Goal: Task Accomplishment & Management: Complete application form

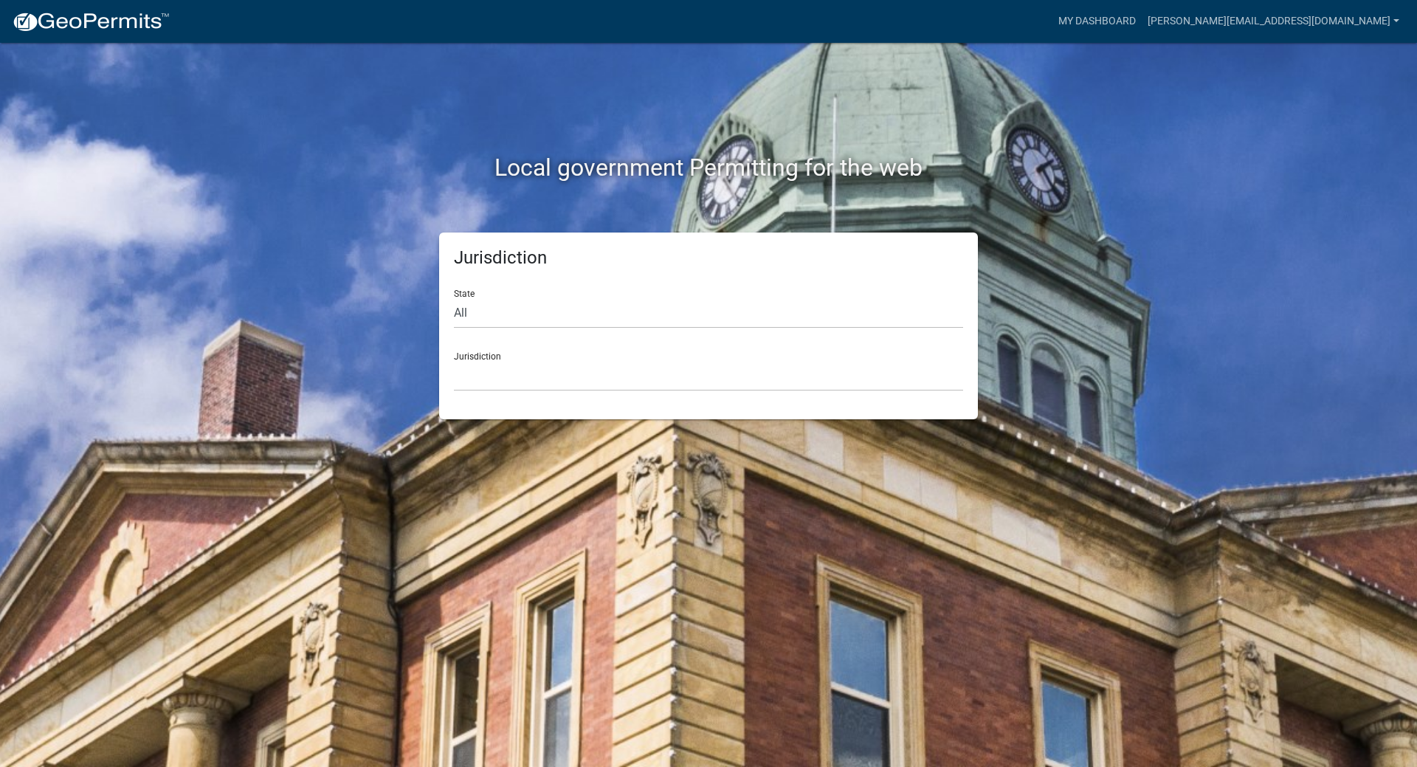
click at [524, 357] on div "Jurisdiction [GEOGRAPHIC_DATA], [US_STATE] [GEOGRAPHIC_DATA], [US_STATE][PERSON…" at bounding box center [708, 365] width 509 height 51
click at [497, 306] on select "All [US_STATE] [US_STATE] [US_STATE] [US_STATE] [US_STATE] [US_STATE] [US_STATE…" at bounding box center [708, 313] width 509 height 30
select select "[US_STATE]"
click at [454, 298] on select "All [US_STATE] [US_STATE] [US_STATE] [US_STATE] [US_STATE] [US_STATE] [US_STATE…" at bounding box center [708, 313] width 509 height 30
click at [498, 386] on select "[GEOGRAPHIC_DATA], [US_STATE] [GEOGRAPHIC_DATA], [US_STATE] [GEOGRAPHIC_DATA], …" at bounding box center [708, 376] width 509 height 30
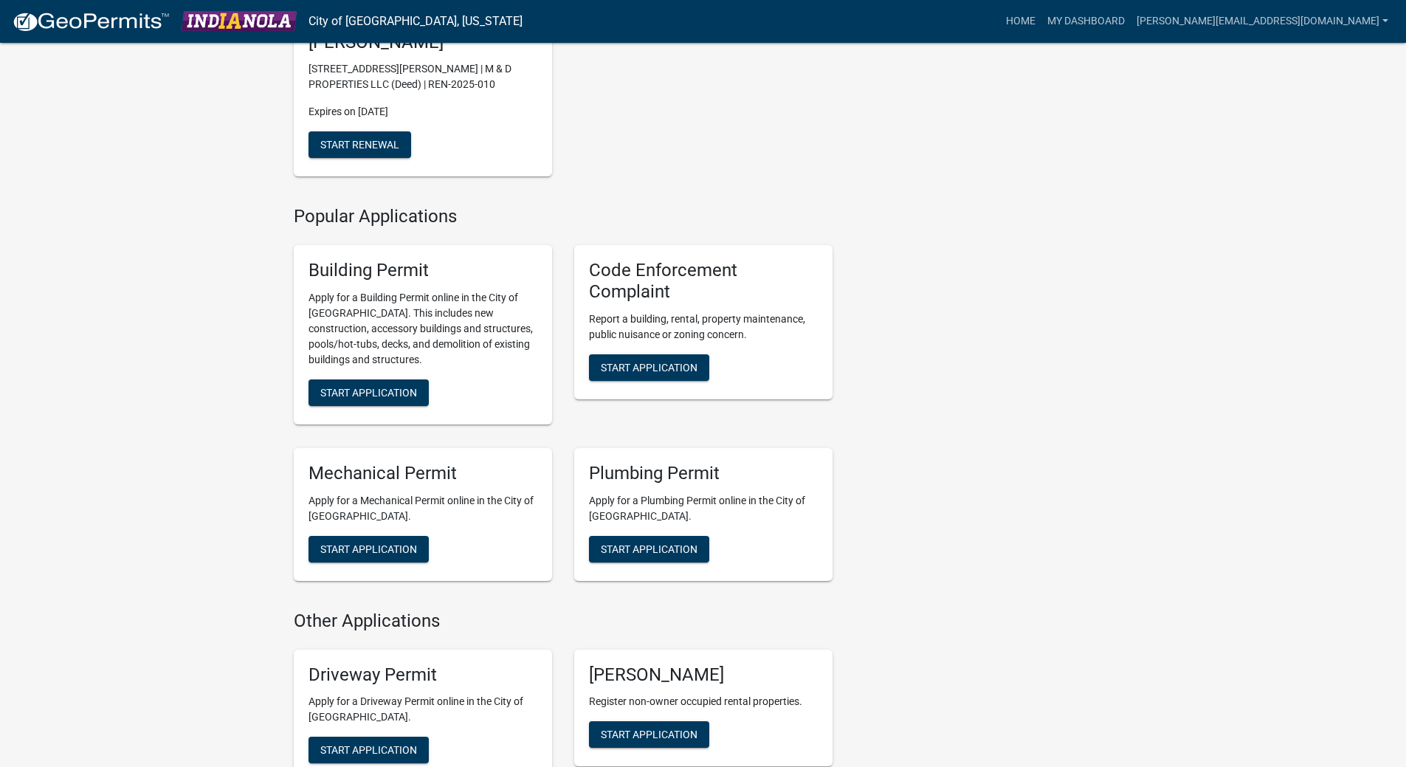
scroll to position [738, 0]
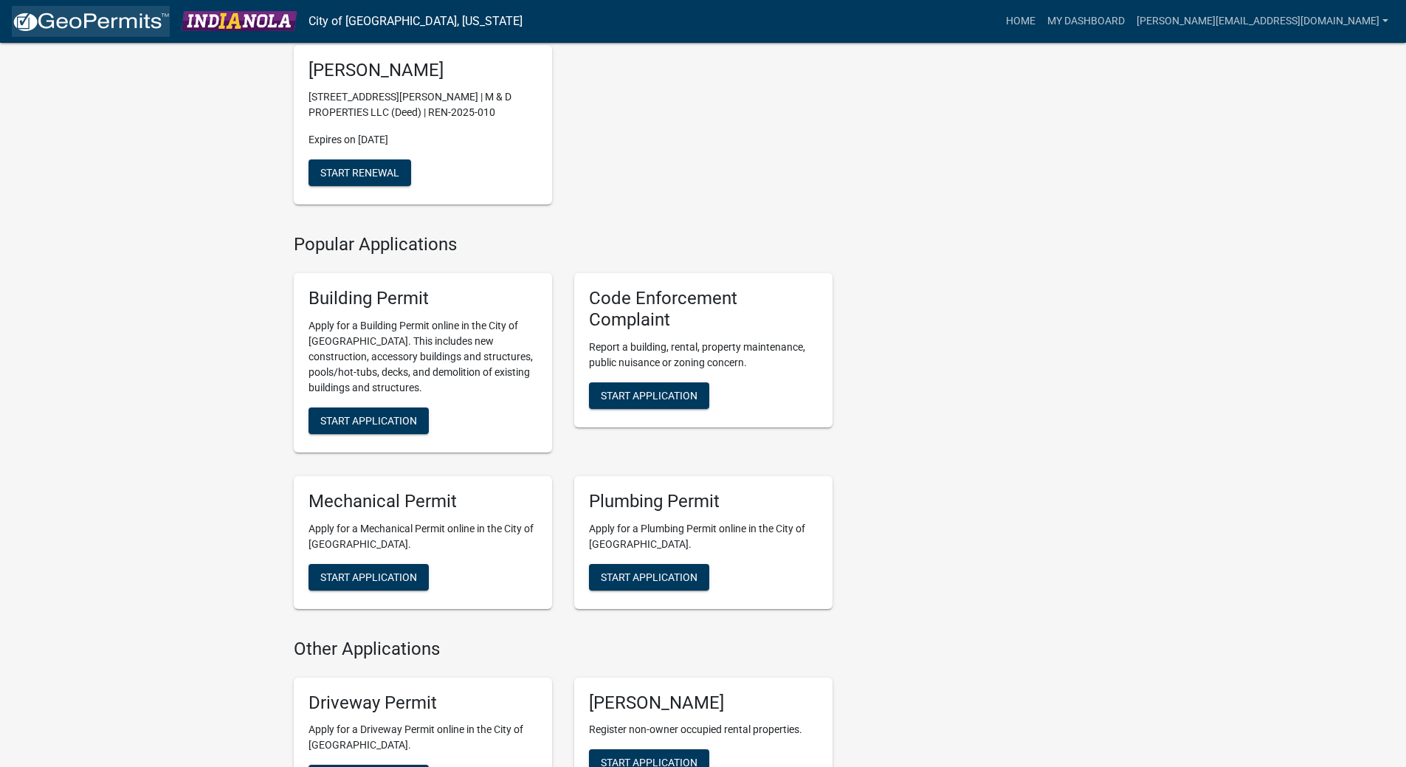
click at [108, 18] on img at bounding box center [91, 22] width 158 height 22
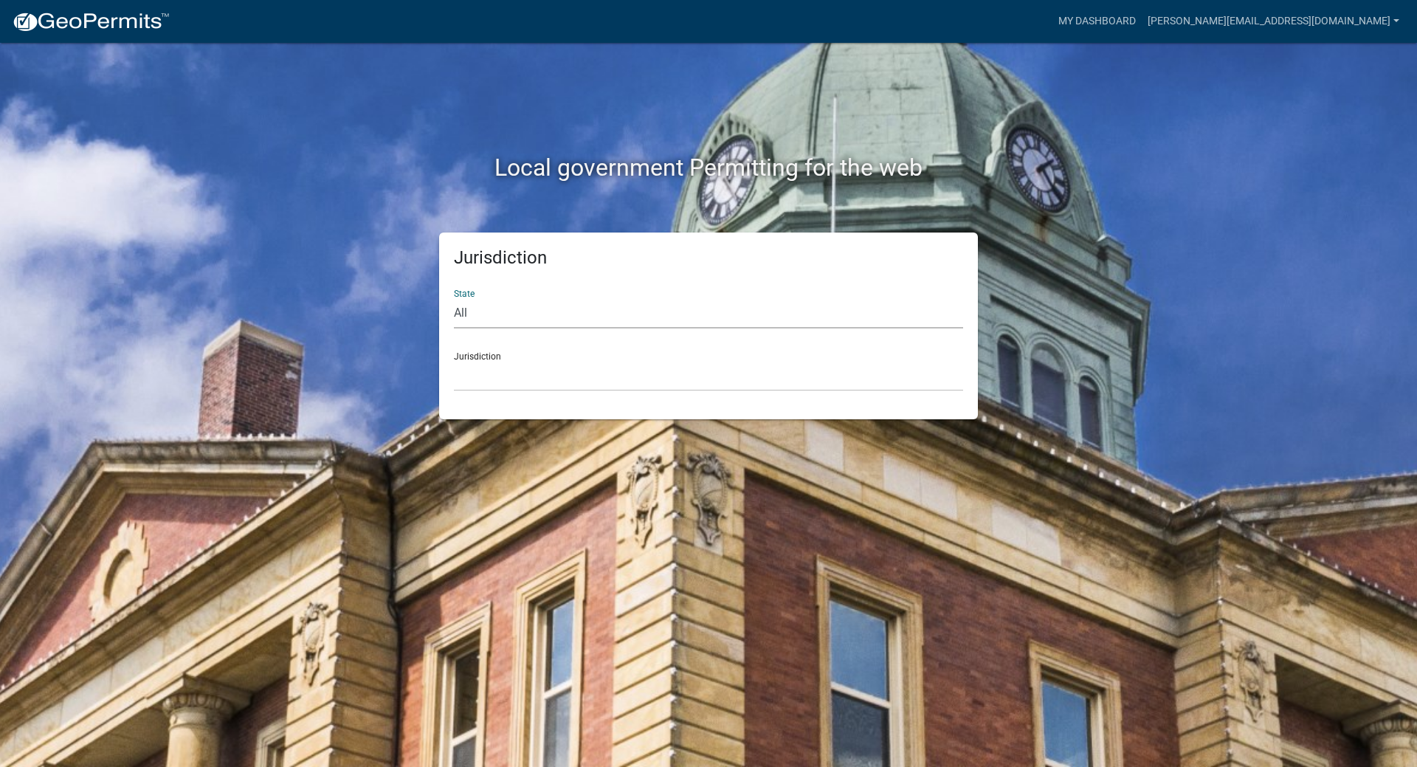
click at [506, 318] on select "All [US_STATE] [US_STATE] [US_STATE] [US_STATE] [US_STATE] [US_STATE] [US_STATE…" at bounding box center [708, 313] width 509 height 30
select select "[US_STATE]"
click at [454, 298] on select "All [US_STATE] [US_STATE] [US_STATE] [US_STATE] [US_STATE] [US_STATE] [US_STATE…" at bounding box center [708, 313] width 509 height 30
click at [494, 380] on select "[GEOGRAPHIC_DATA], [US_STATE] [GEOGRAPHIC_DATA], [US_STATE] [GEOGRAPHIC_DATA], …" at bounding box center [708, 376] width 509 height 30
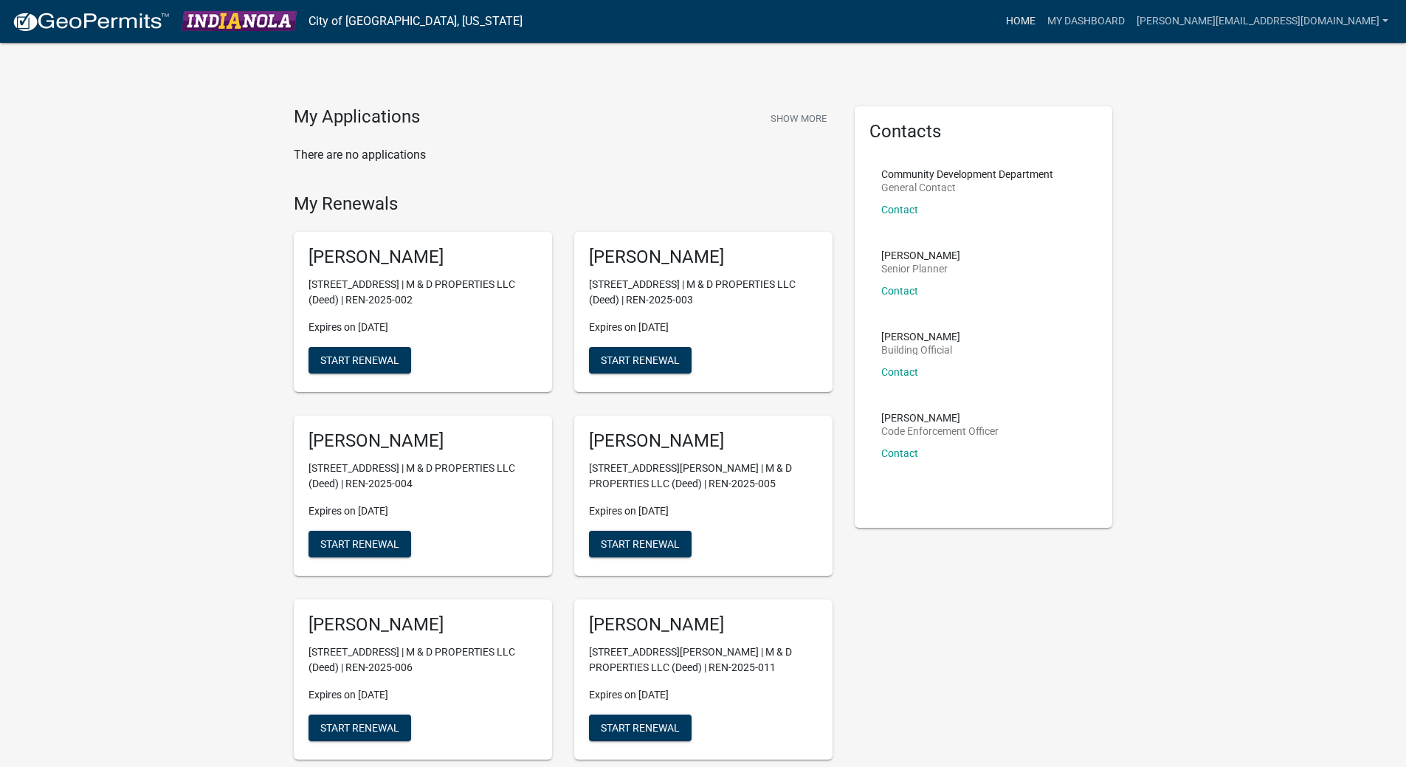
click at [1041, 23] on link "Home" at bounding box center [1020, 21] width 41 height 28
click at [1041, 18] on link "Home" at bounding box center [1020, 21] width 41 height 28
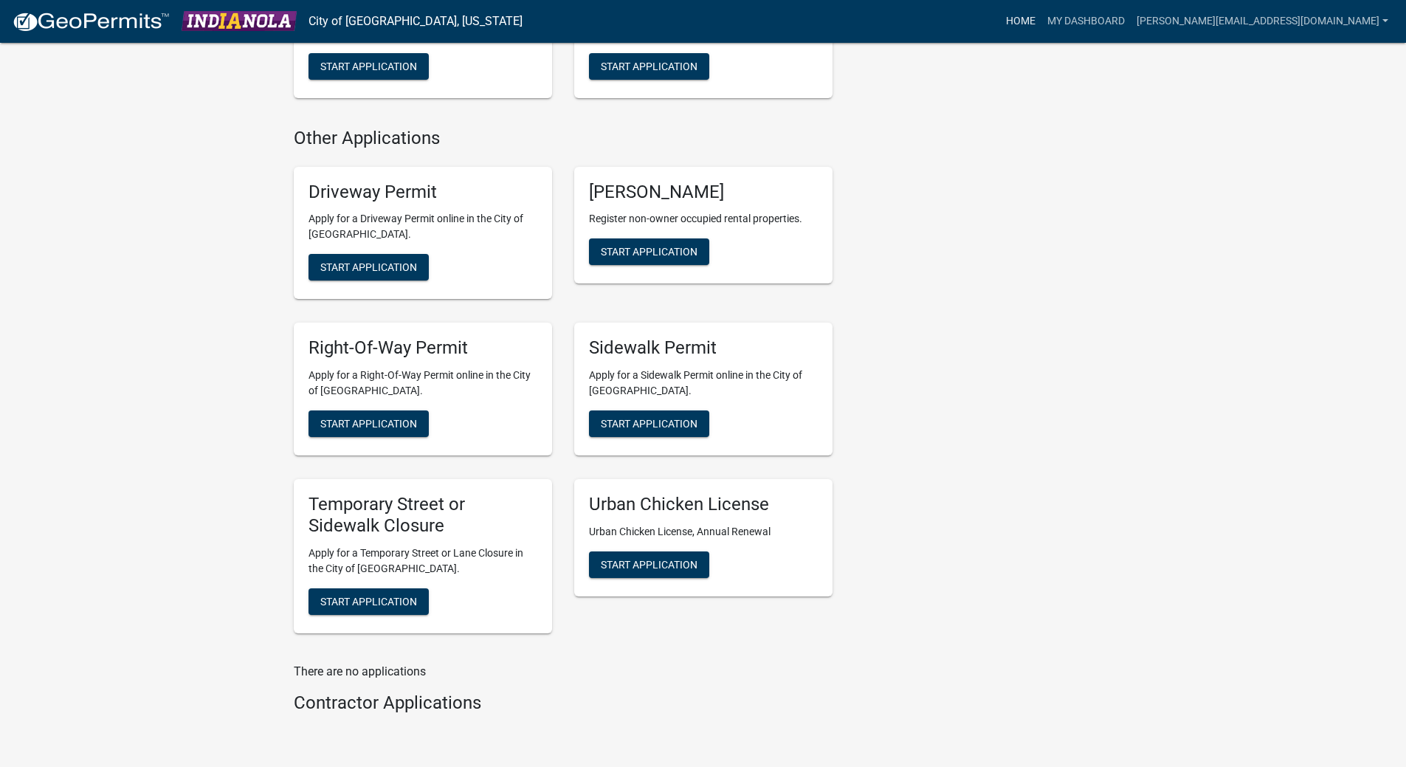
scroll to position [1255, 0]
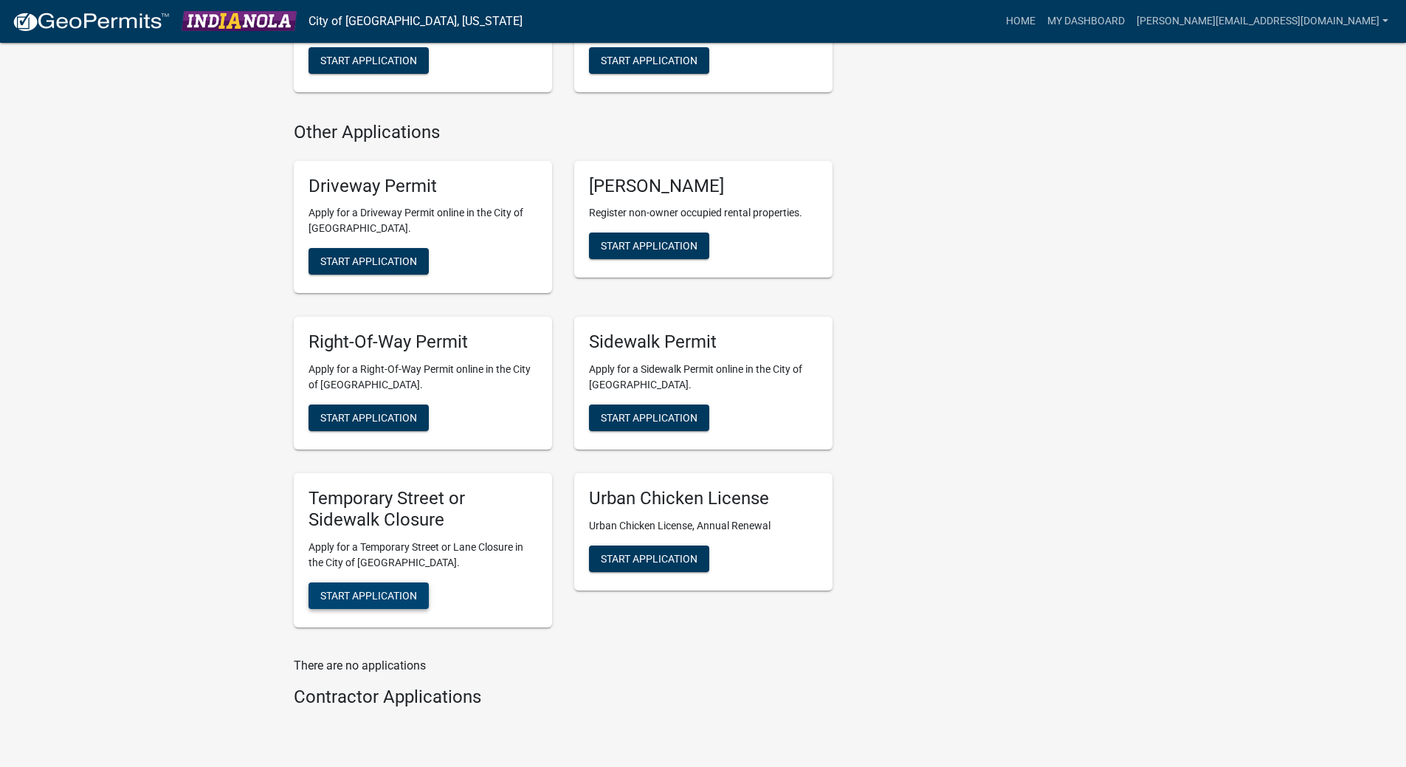
click at [386, 593] on span "Start Application" at bounding box center [368, 595] width 97 height 12
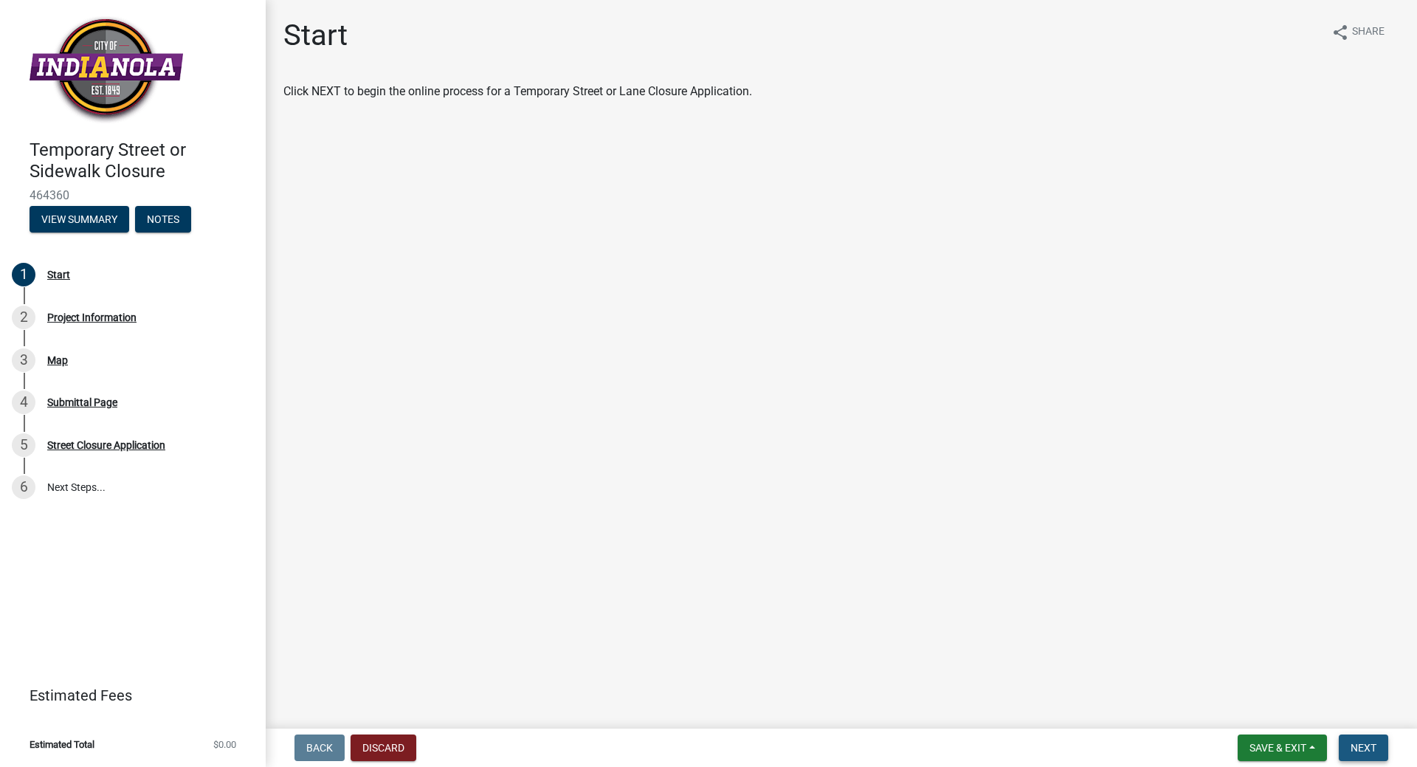
click at [1356, 745] on span "Next" at bounding box center [1364, 748] width 26 height 12
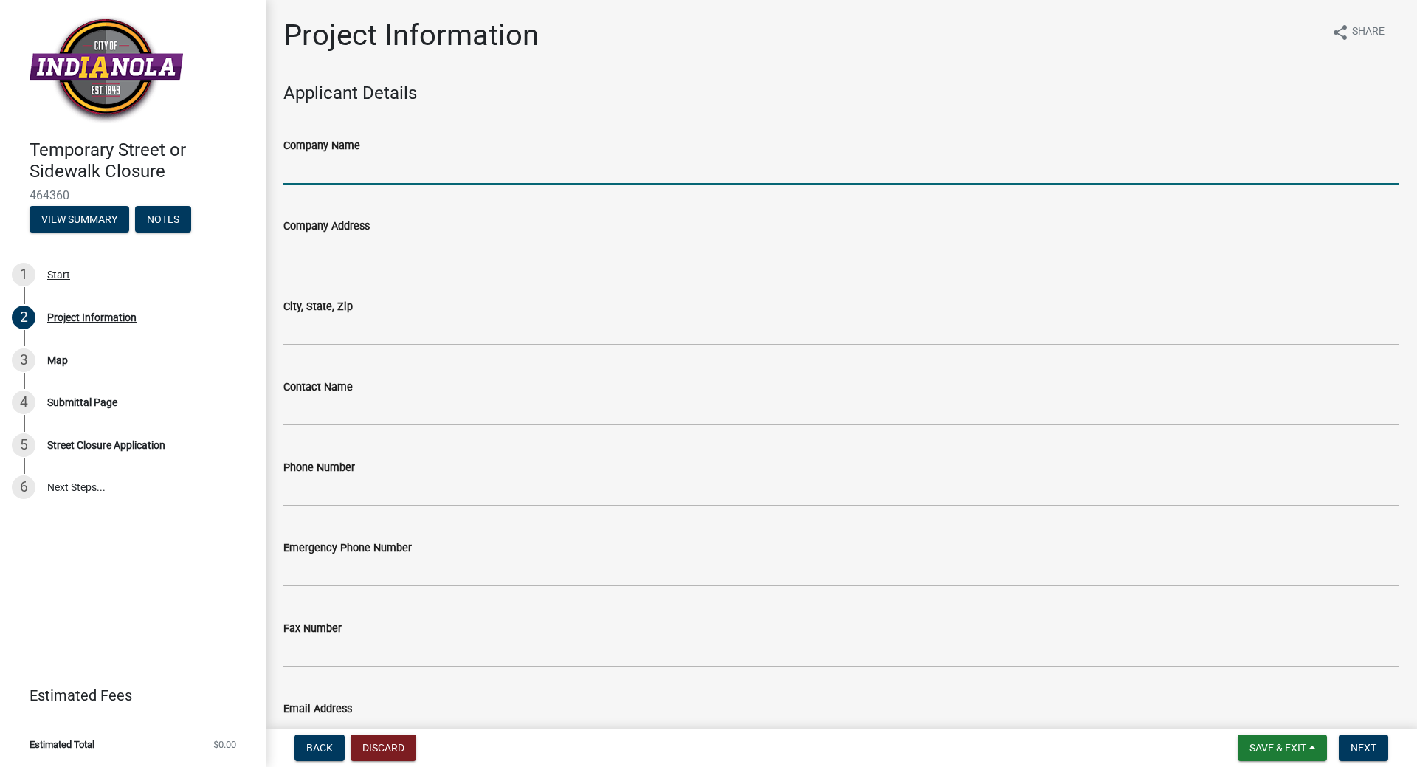
click at [325, 176] on input "Company Name" at bounding box center [841, 169] width 1116 height 30
type input "[PERSON_NAME] Electric"
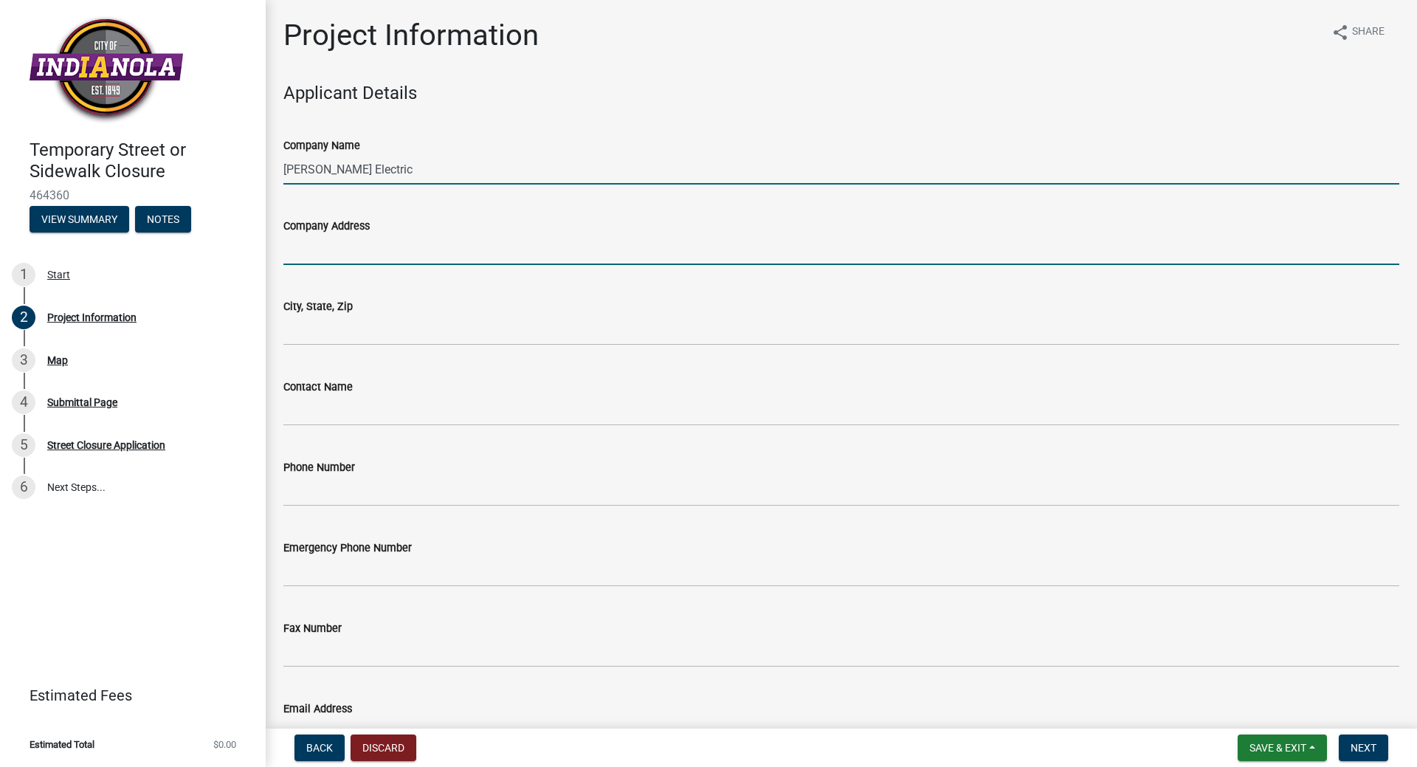
click at [360, 244] on input "Company Address" at bounding box center [841, 250] width 1116 height 30
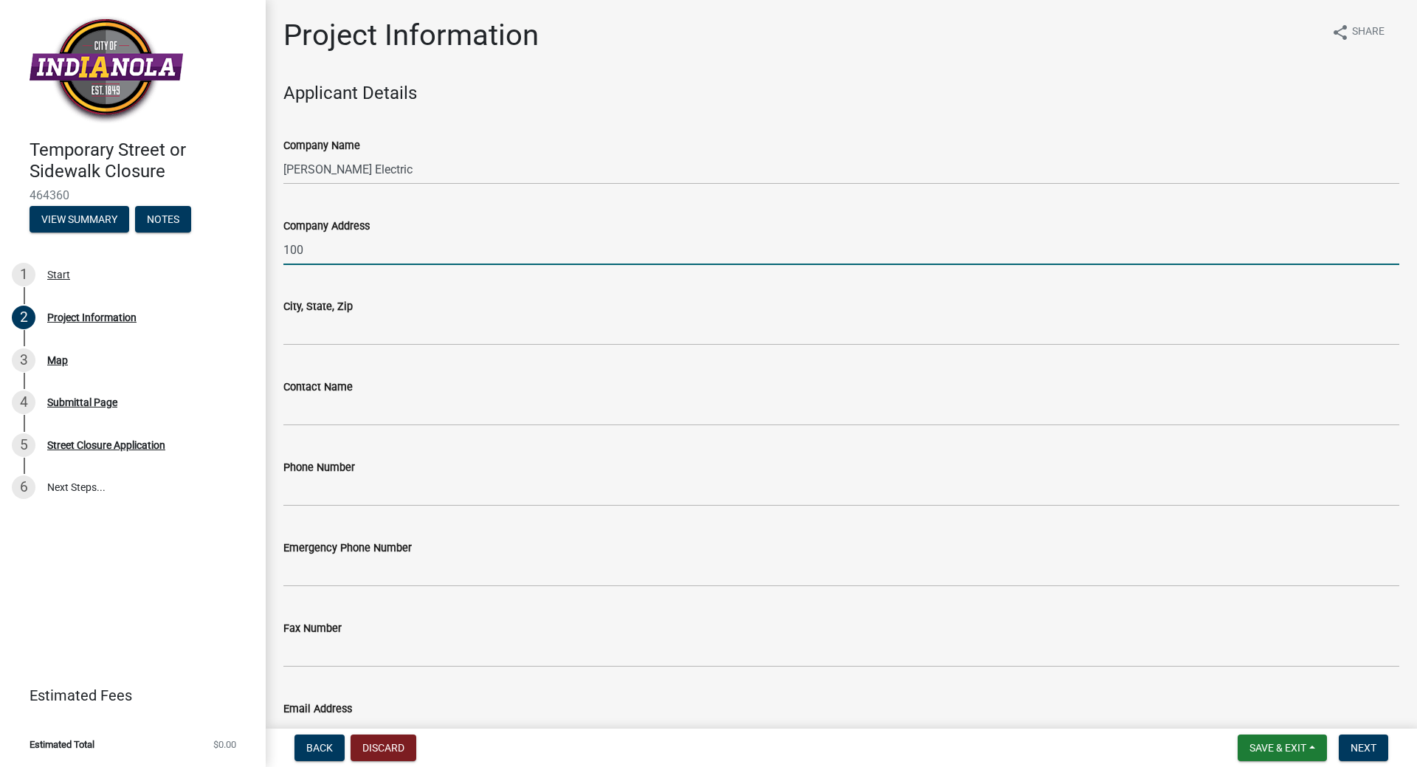
type input "[STREET_ADDRESS]"
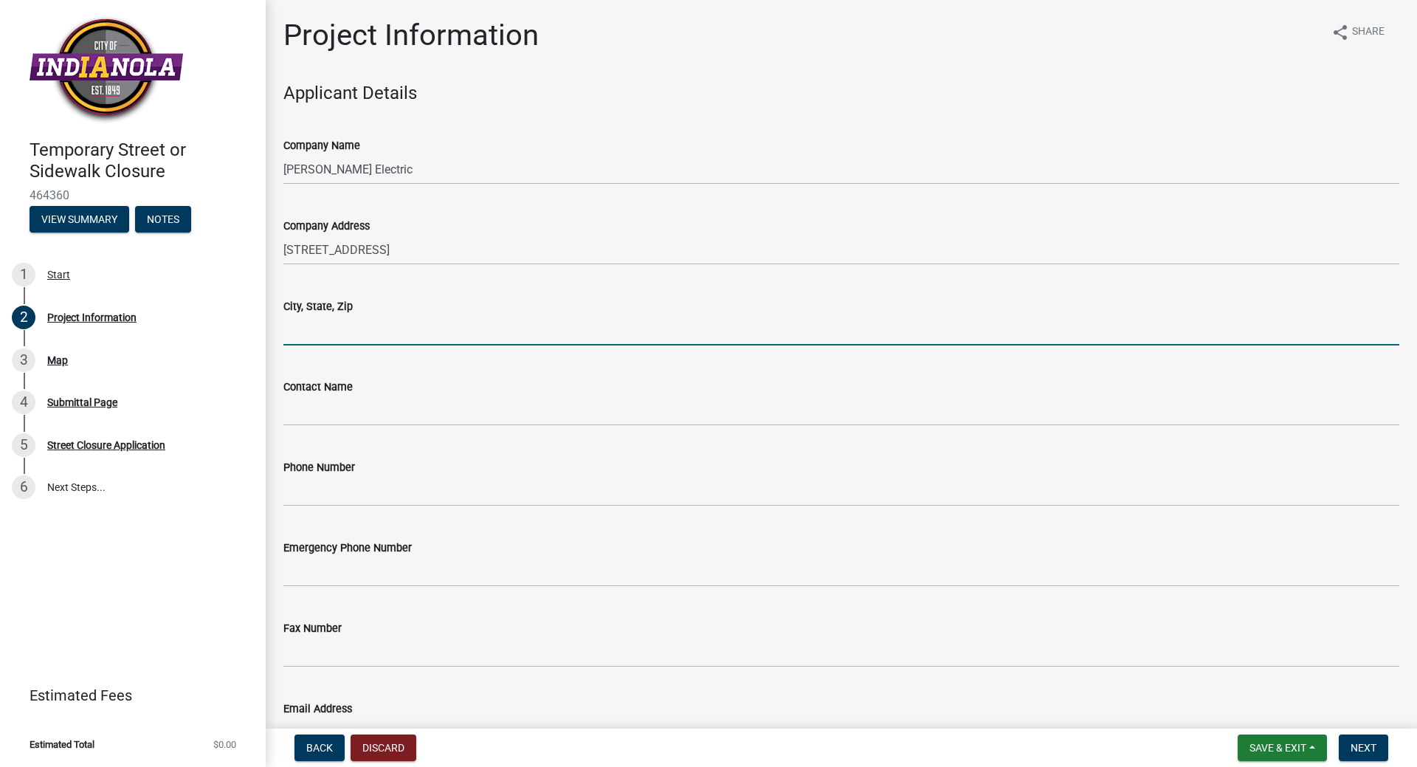
click at [387, 331] on input "City, State, Zip" at bounding box center [841, 330] width 1116 height 30
type input "Indianola"
type input "[EMAIL_ADDRESS][DOMAIN_NAME]"
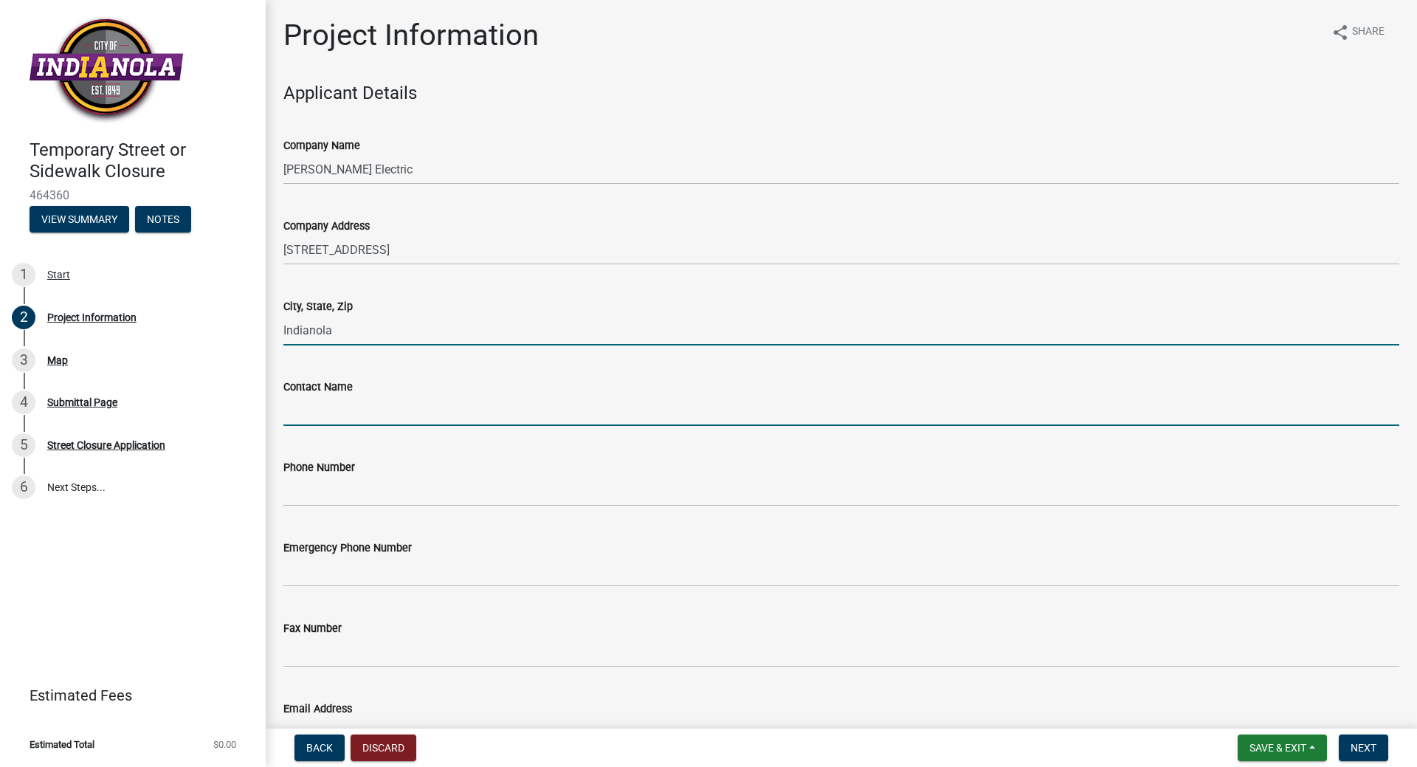
click at [399, 421] on input "Contact Name" at bounding box center [841, 411] width 1116 height 30
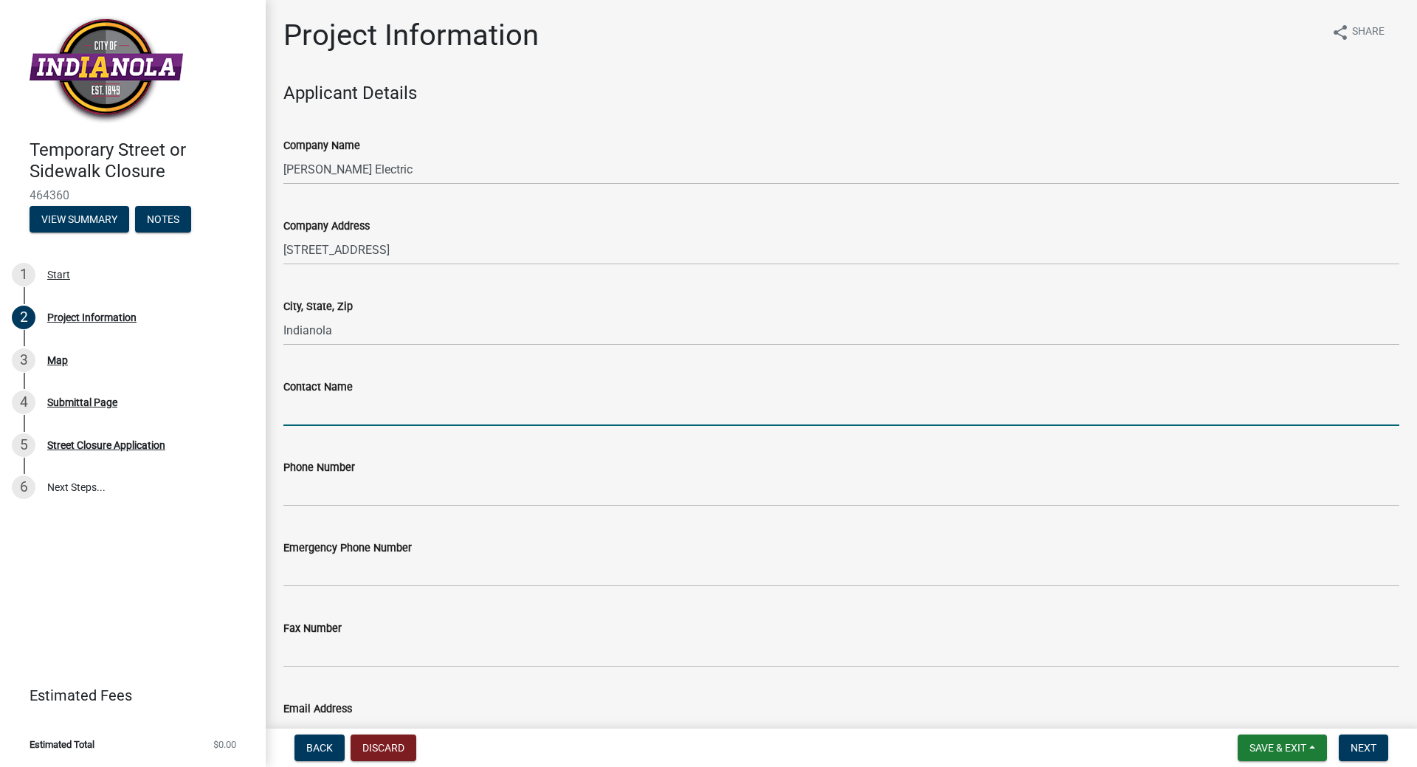
type input "[PERSON_NAME]"
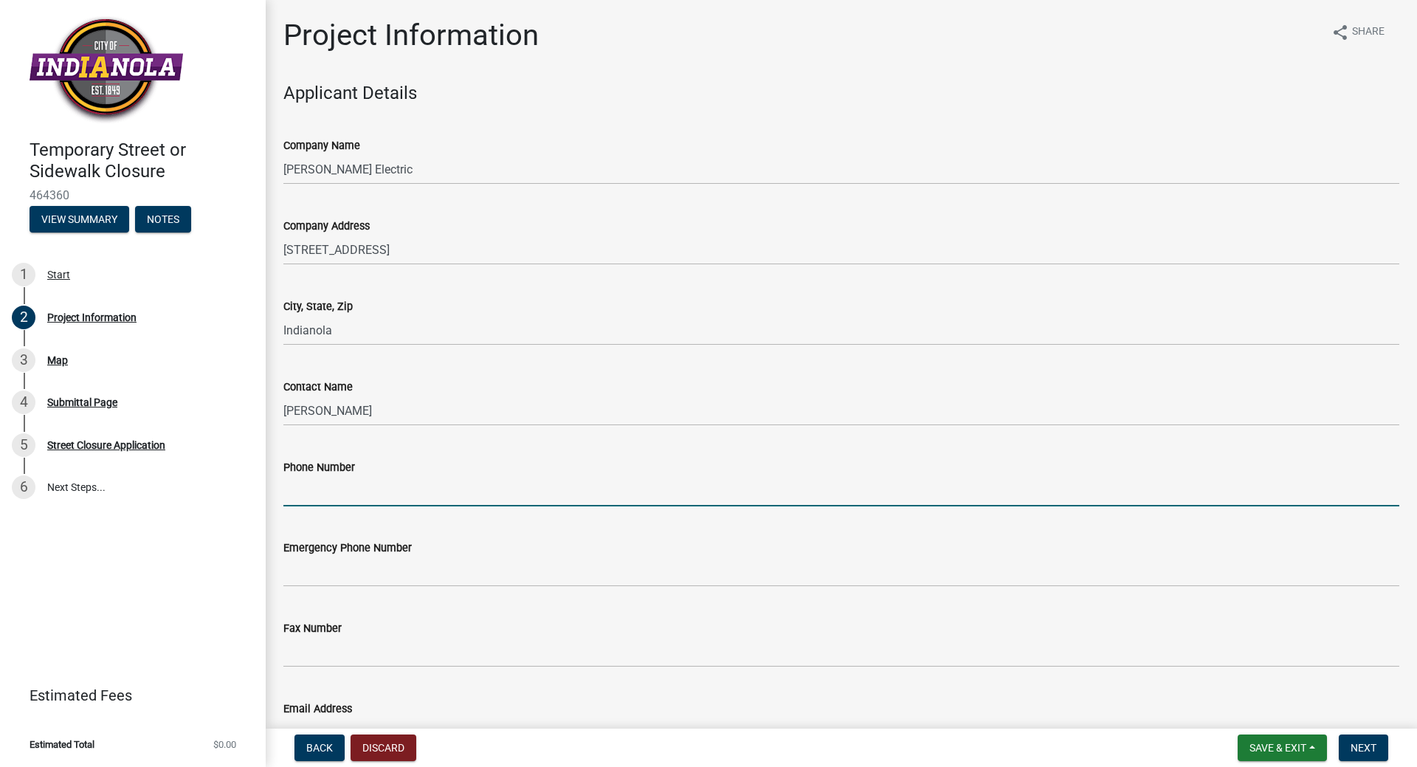
click at [378, 501] on input "Phone Number" at bounding box center [841, 491] width 1116 height 30
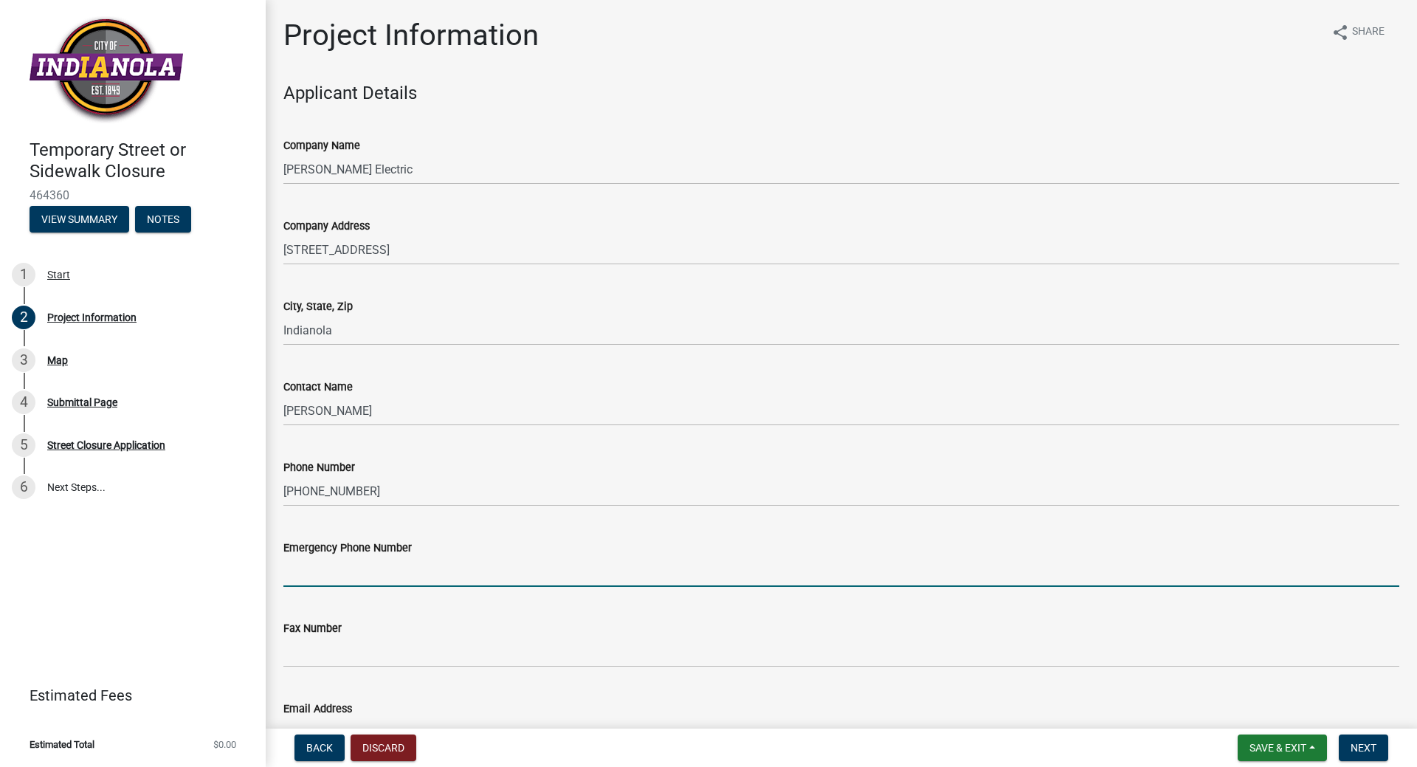
click at [393, 573] on input "Emergency Phone Number" at bounding box center [841, 571] width 1116 height 30
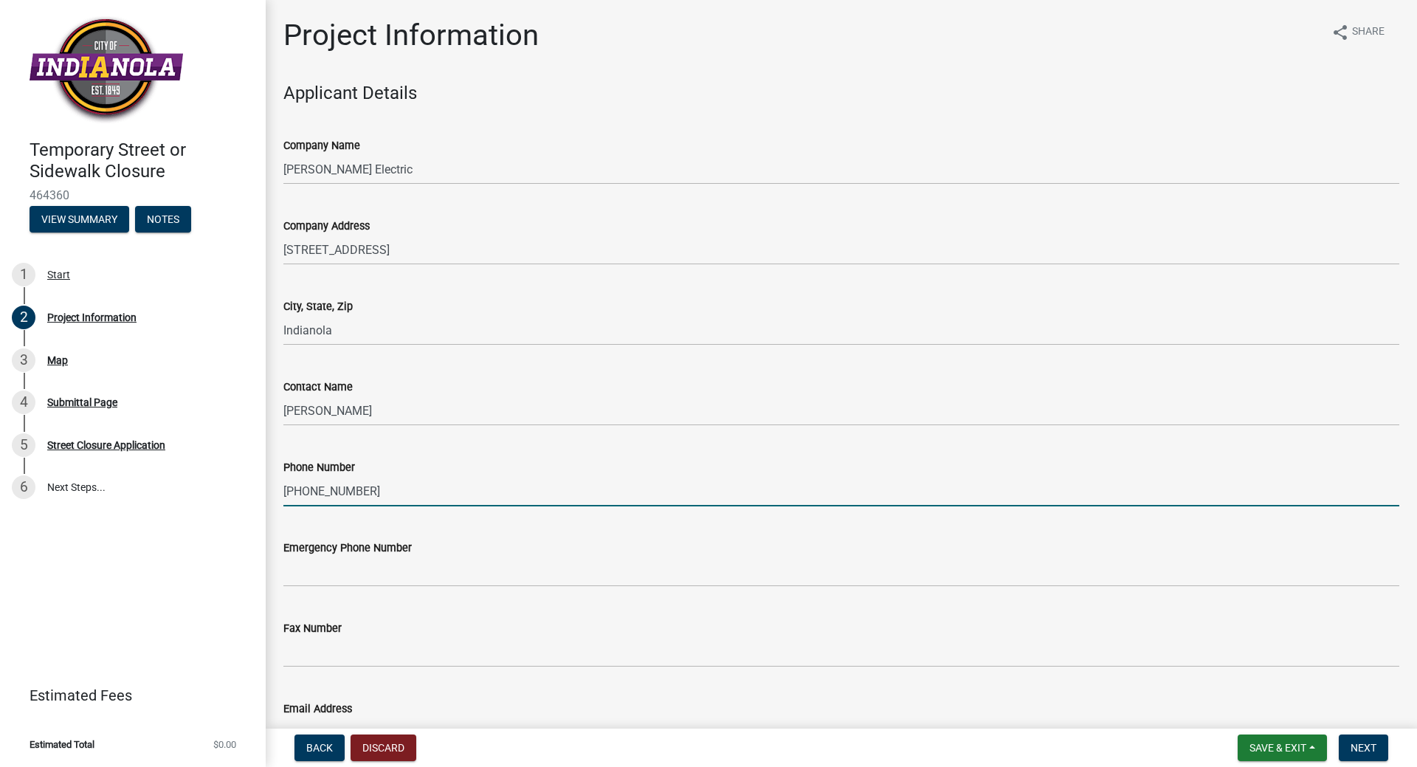
drag, startPoint x: 368, startPoint y: 492, endPoint x: 308, endPoint y: 488, distance: 60.7
click at [308, 488] on input "[PHONE_NUMBER]" at bounding box center [841, 491] width 1116 height 30
click at [317, 489] on input "515-96-5842" at bounding box center [841, 491] width 1116 height 30
type input "[PHONE_NUMBER]"
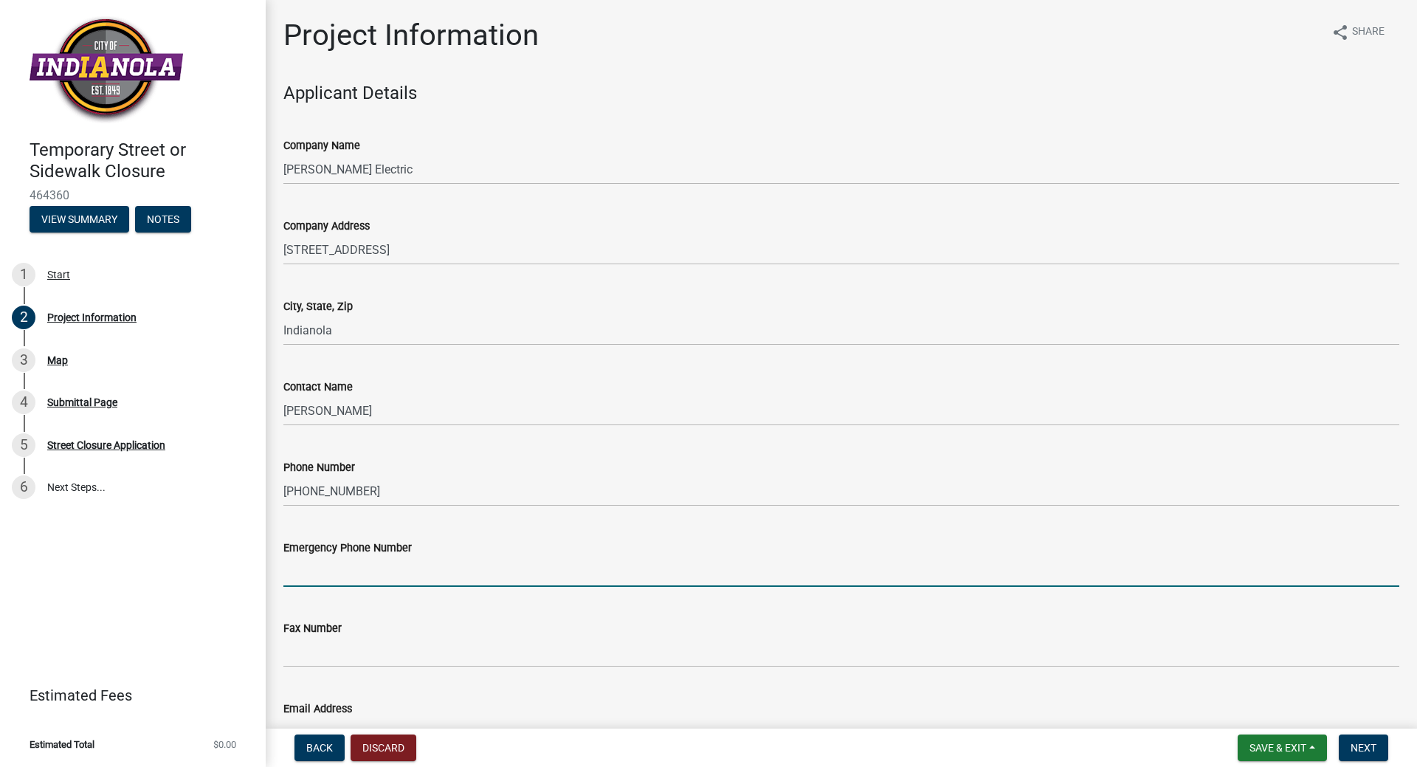
click at [348, 573] on input "Emergency Phone Number" at bounding box center [841, 571] width 1116 height 30
type input "[PHONE_NUMBER]"
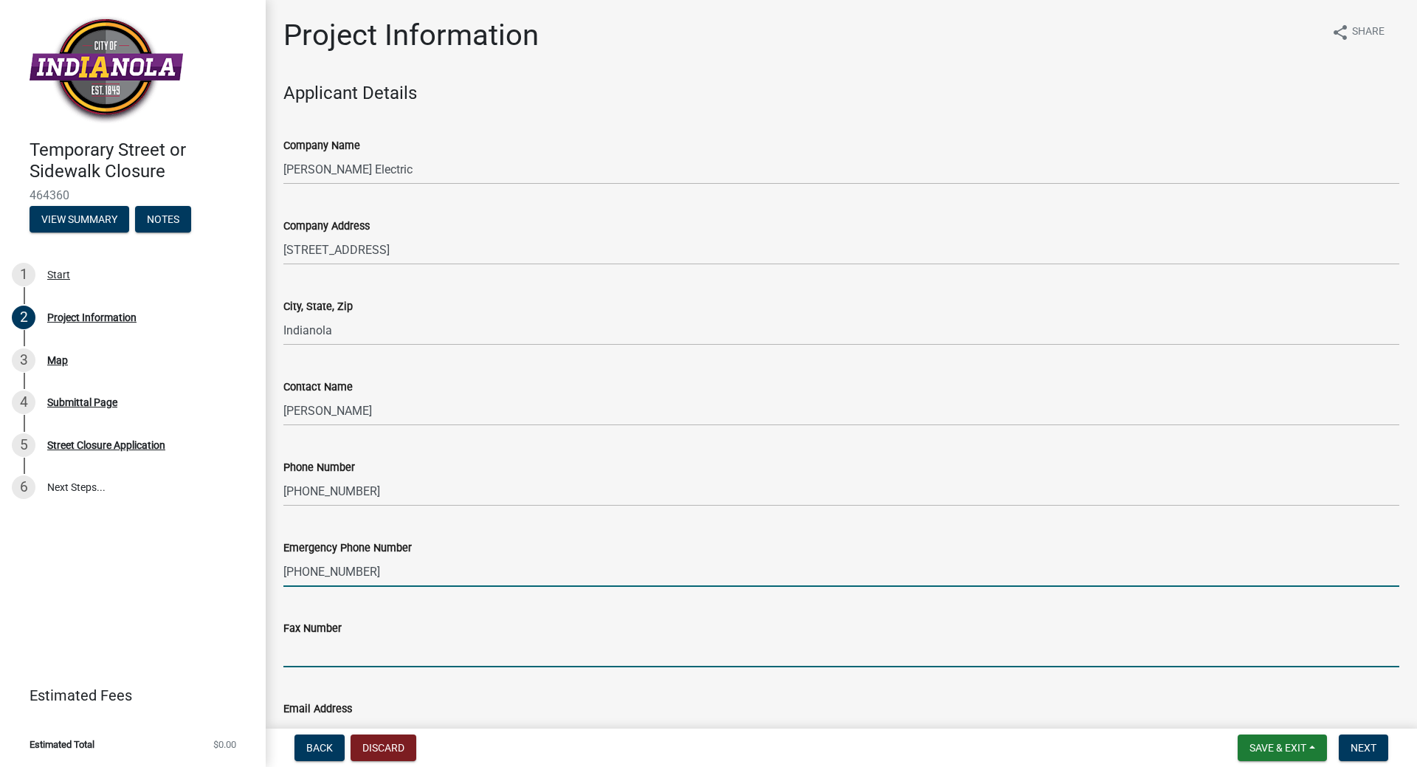
click at [334, 653] on input "Fax Number" at bounding box center [841, 652] width 1116 height 30
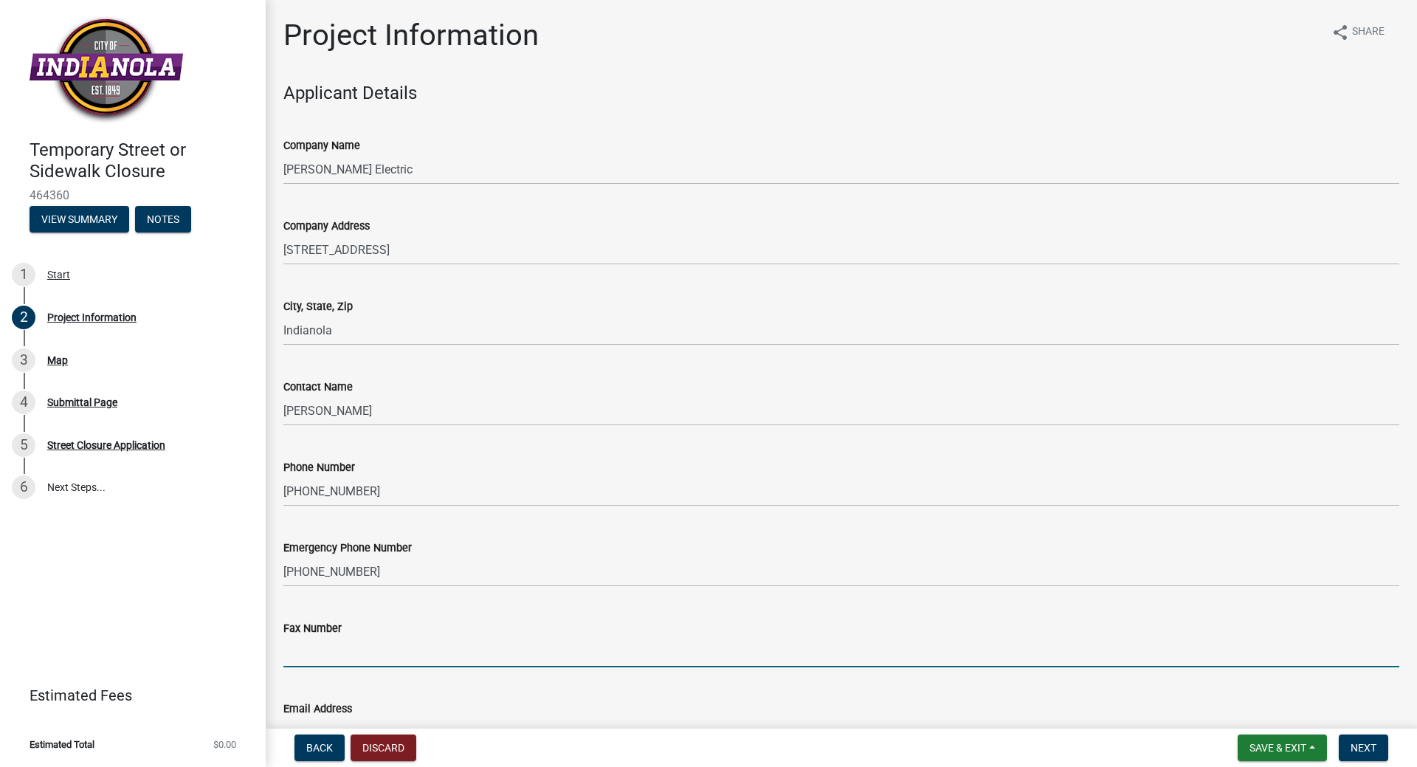
type input "[PHONE_NUMBER]"
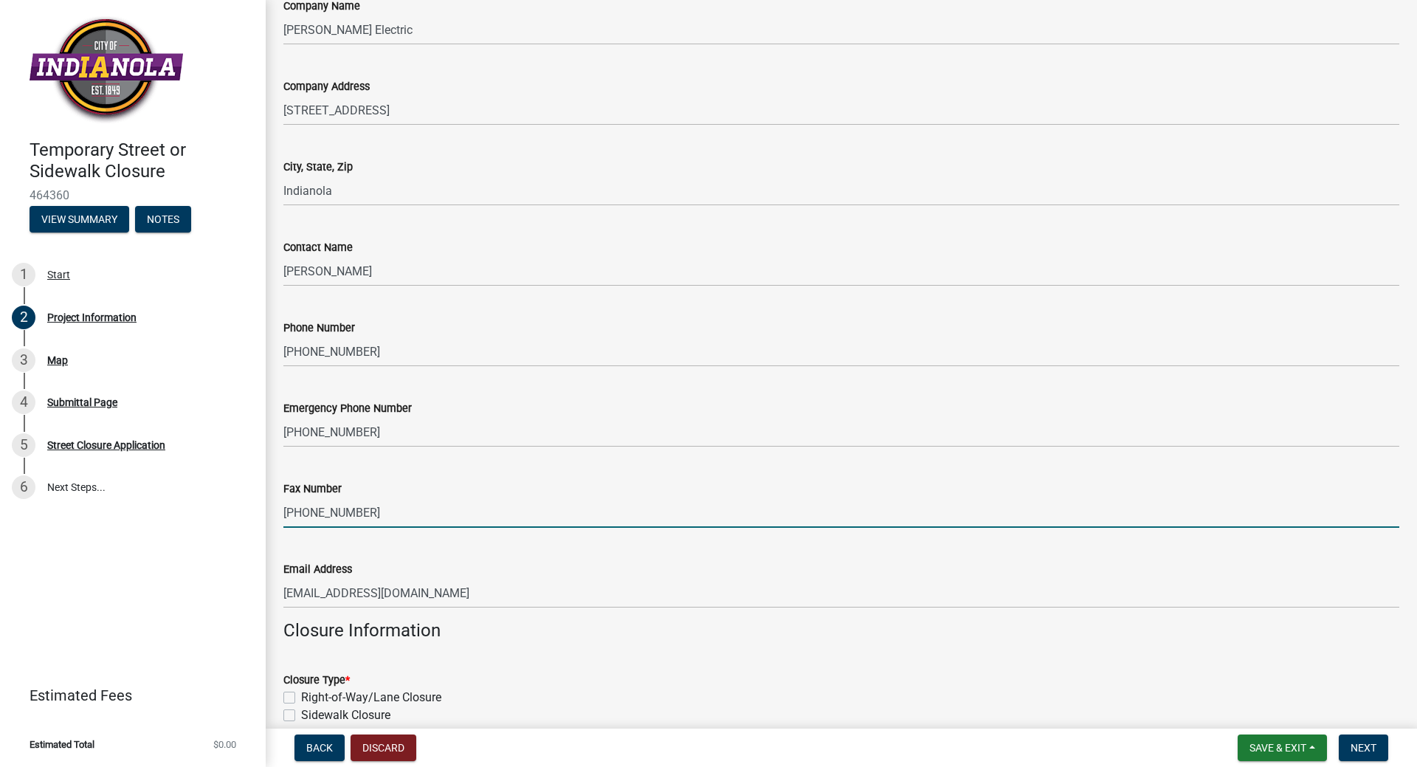
scroll to position [221, 0]
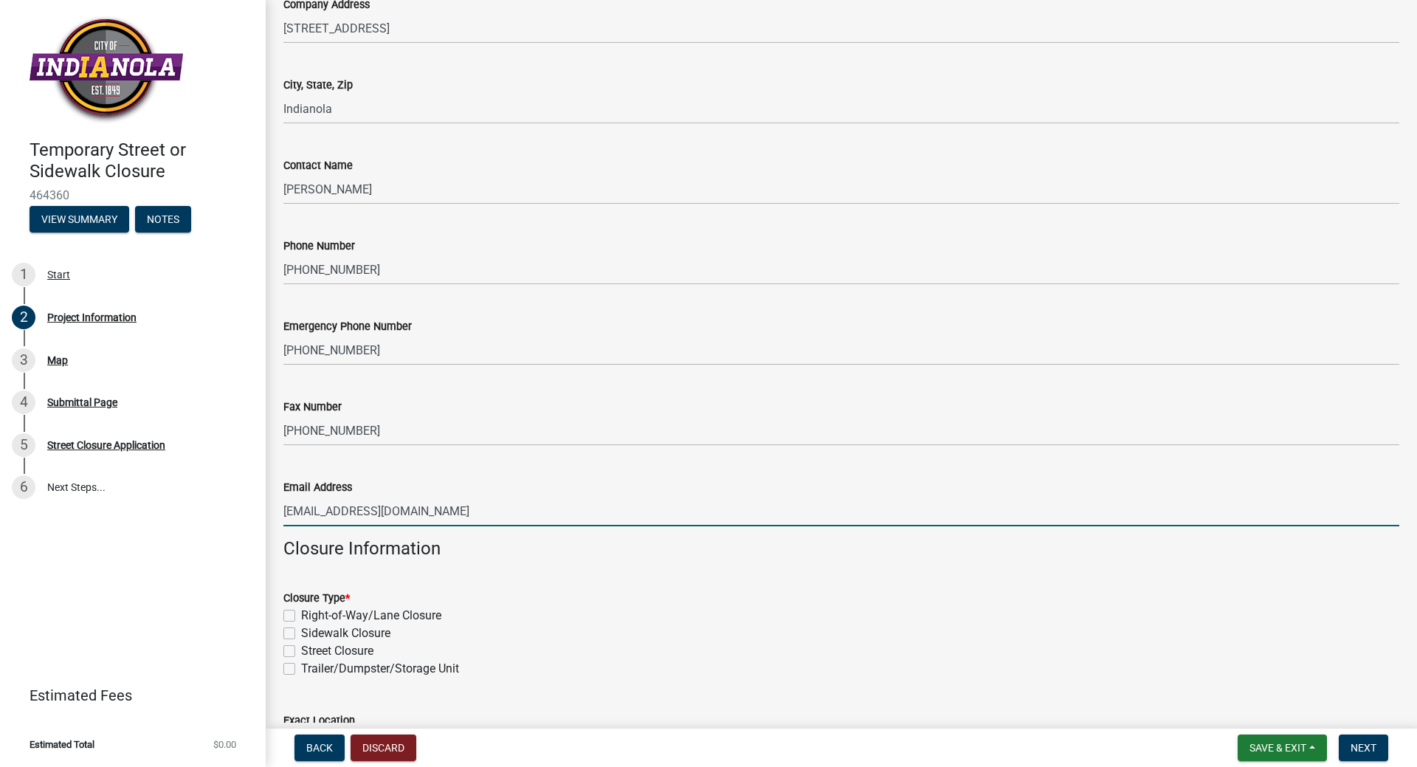
click at [422, 518] on input "[EMAIL_ADDRESS][DOMAIN_NAME]" at bounding box center [841, 511] width 1116 height 30
drag, startPoint x: 422, startPoint y: 518, endPoint x: 259, endPoint y: 511, distance: 163.3
click at [259, 511] on div "Temporary Street or Sidewalk Closure 464360 View Summary Notes 1 Start 2 Projec…" at bounding box center [708, 383] width 1417 height 767
type input "[PERSON_NAME][EMAIL_ADDRESS][DOMAIN_NAME]"
click at [295, 652] on div "Street Closure" at bounding box center [841, 651] width 1116 height 18
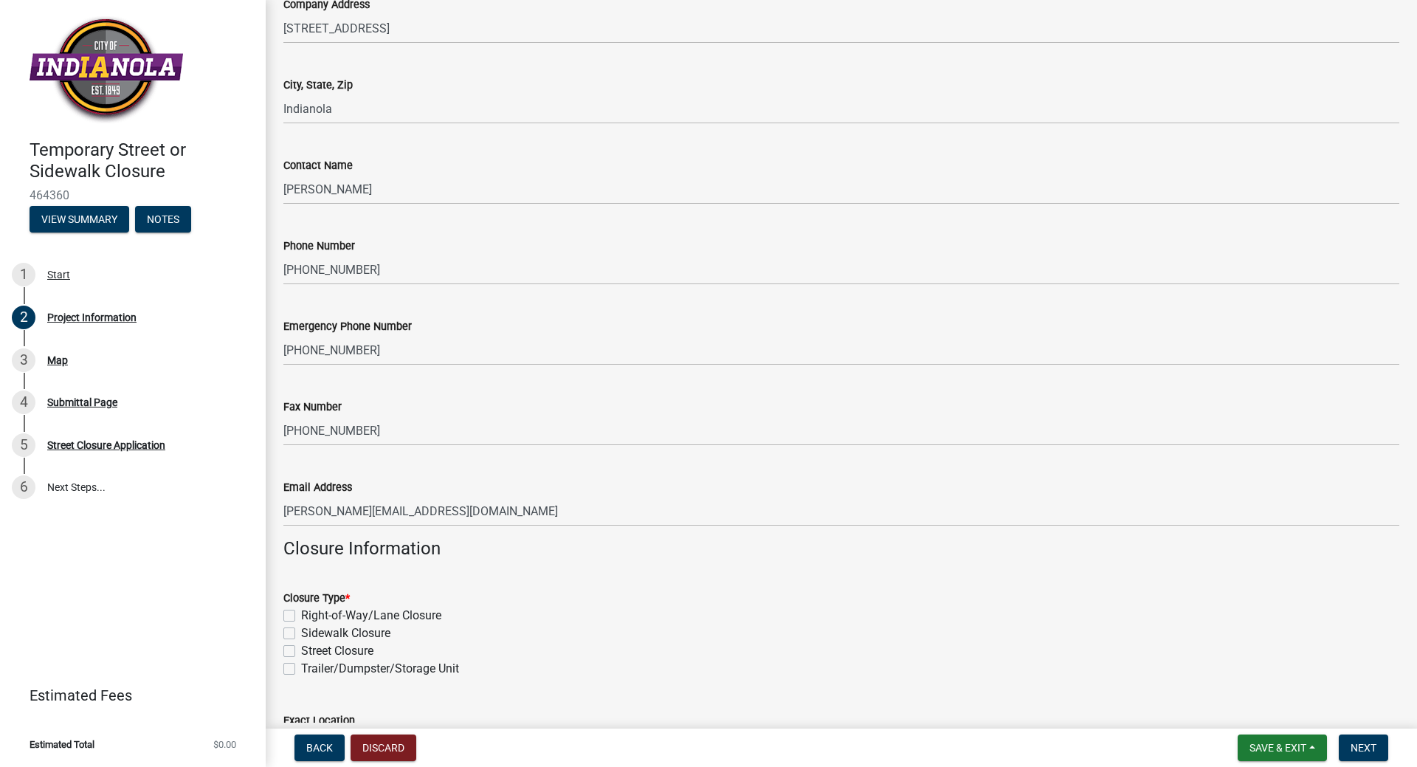
click at [301, 650] on label "Street Closure" at bounding box center [337, 651] width 72 height 18
click at [301, 650] on input "Street Closure" at bounding box center [306, 647] width 10 height 10
checkbox input "true"
checkbox input "false"
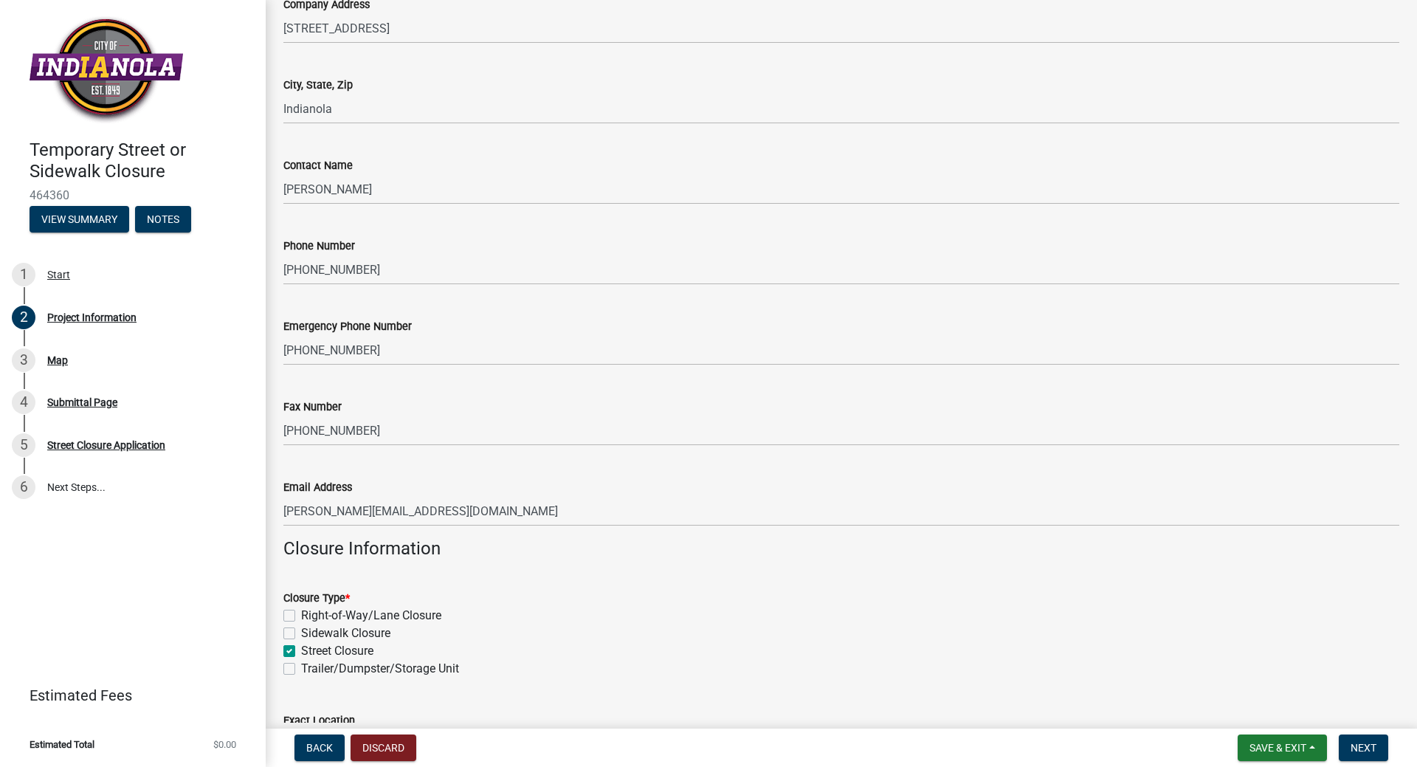
checkbox input "true"
checkbox input "false"
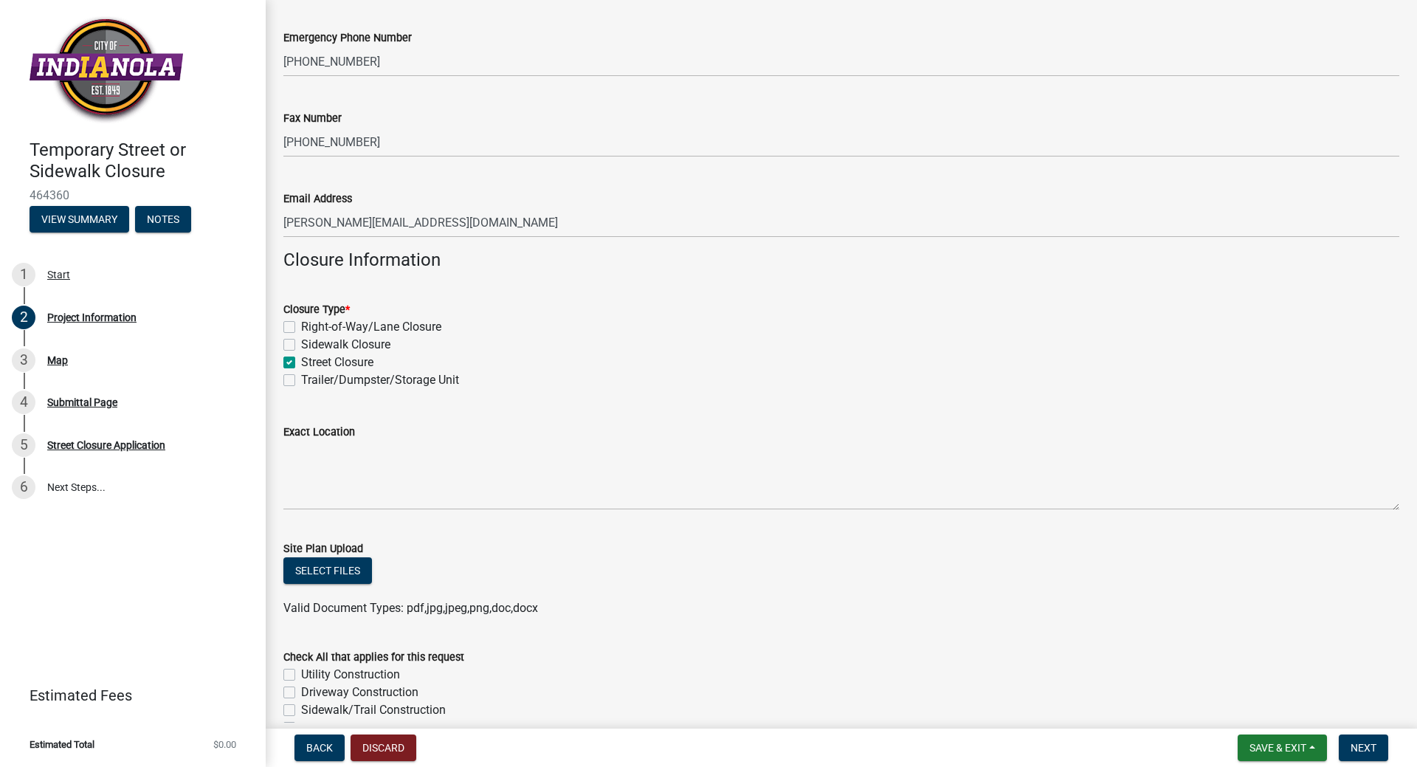
scroll to position [517, 0]
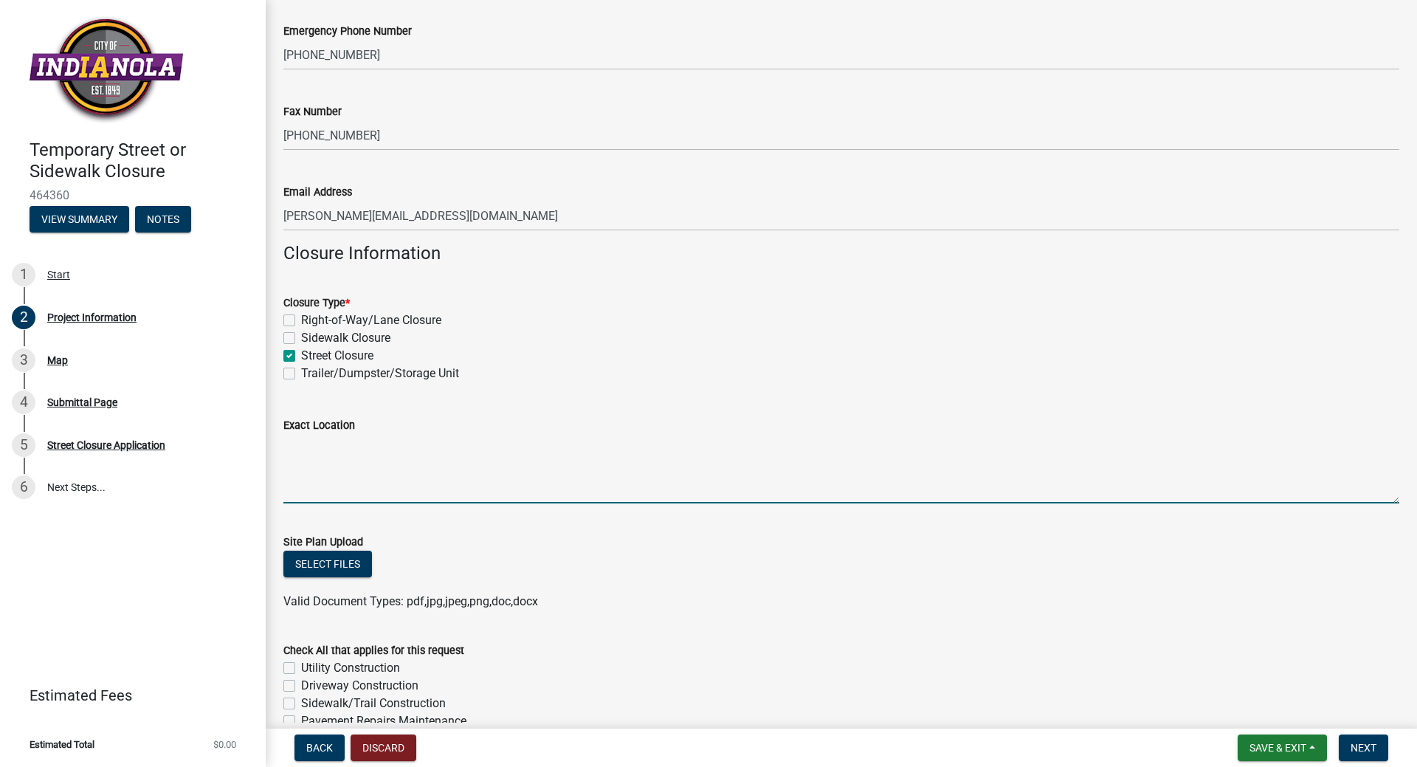
click at [308, 492] on textarea "Exact Location" at bounding box center [841, 468] width 1116 height 69
click at [523, 447] on textarea "[GEOGRAPHIC_DATA] and [GEOGRAPHIC_DATA]" at bounding box center [841, 468] width 1116 height 69
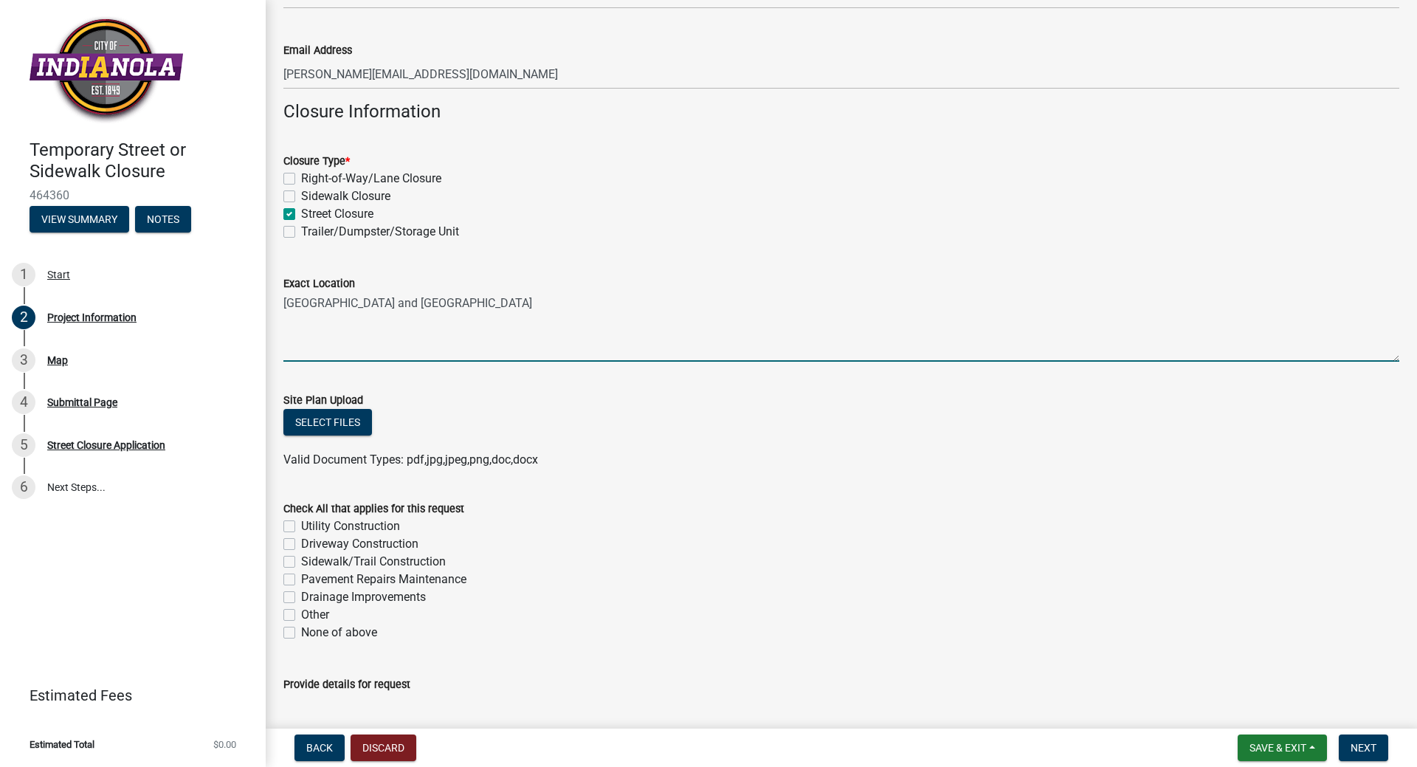
scroll to position [664, 0]
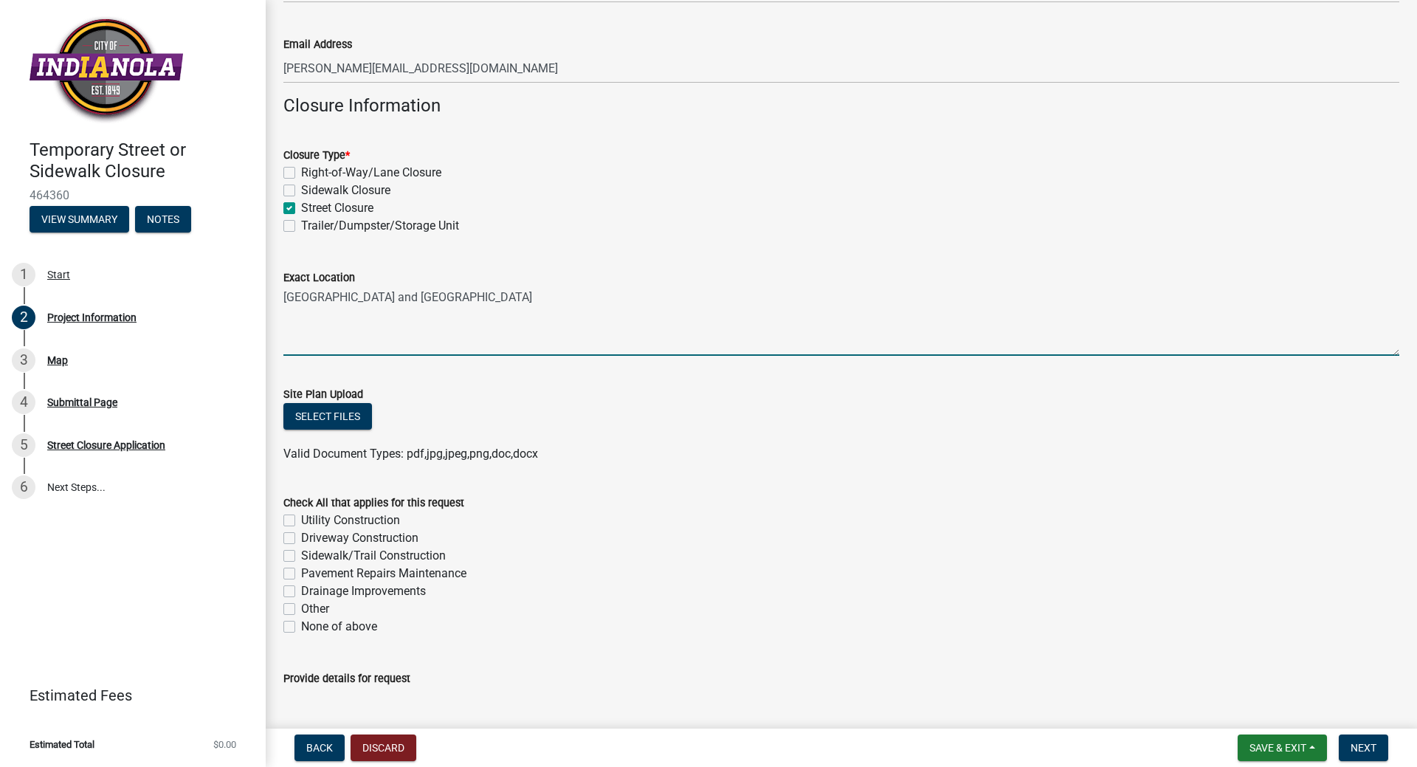
type textarea "[GEOGRAPHIC_DATA] and [GEOGRAPHIC_DATA]"
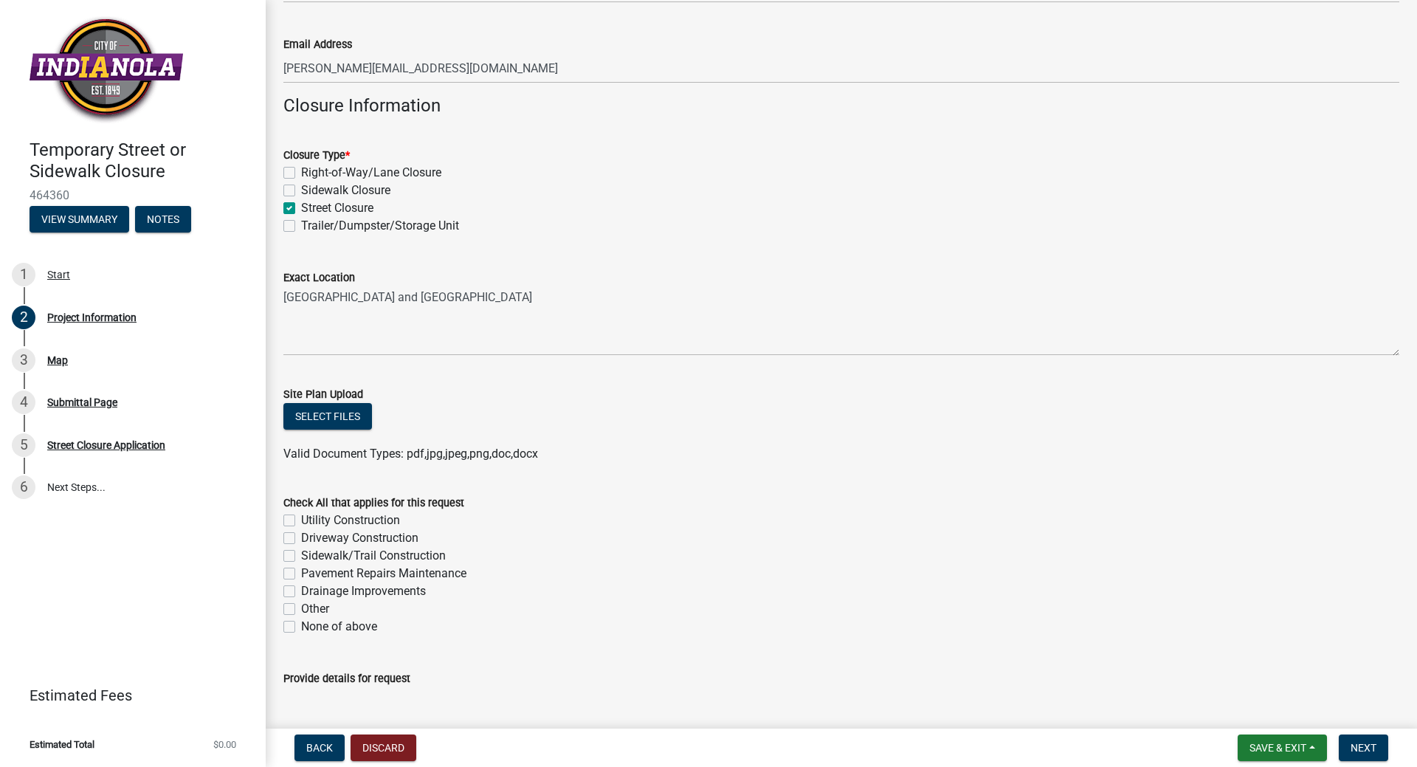
click at [301, 627] on label "None of above" at bounding box center [339, 627] width 76 height 18
click at [301, 627] on input "None of above" at bounding box center [306, 623] width 10 height 10
checkbox input "true"
checkbox input "false"
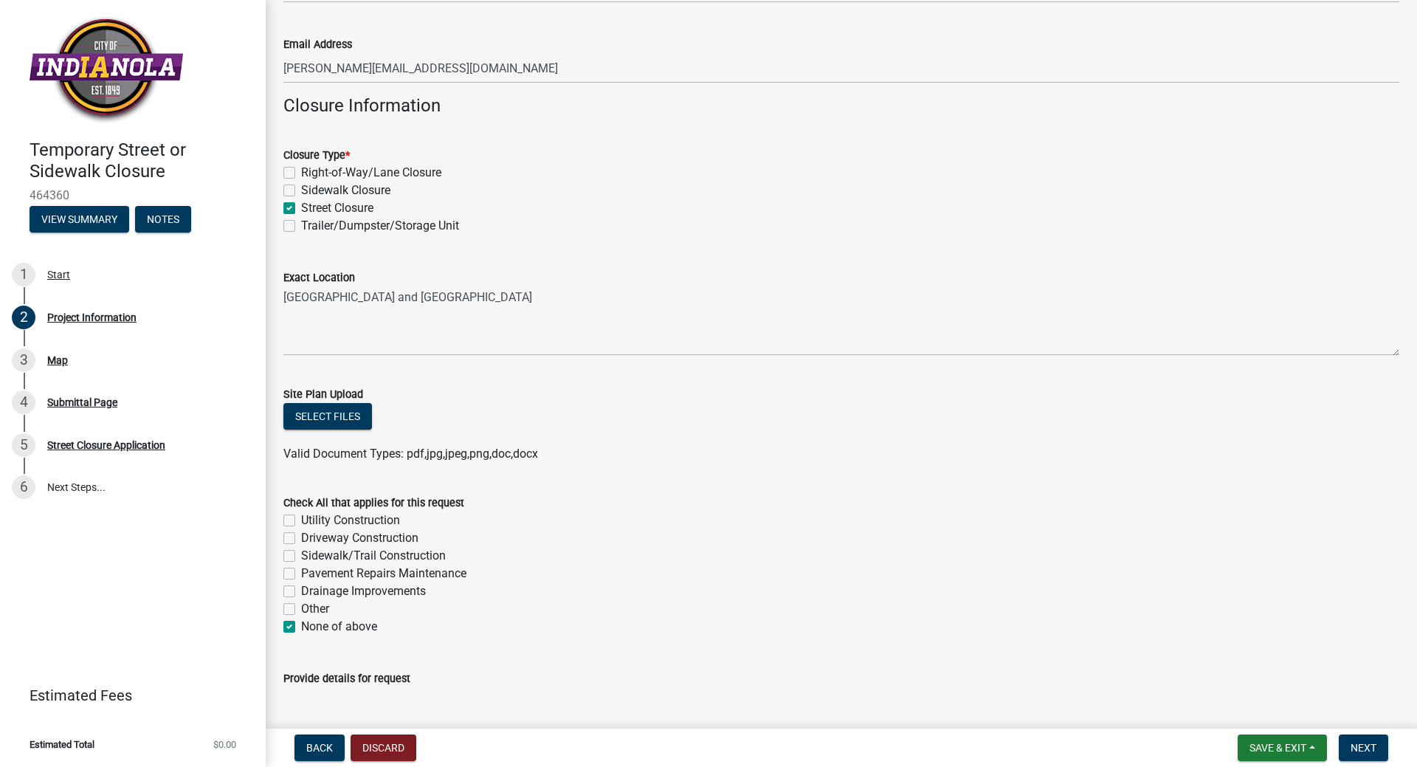
checkbox input "false"
checkbox input "true"
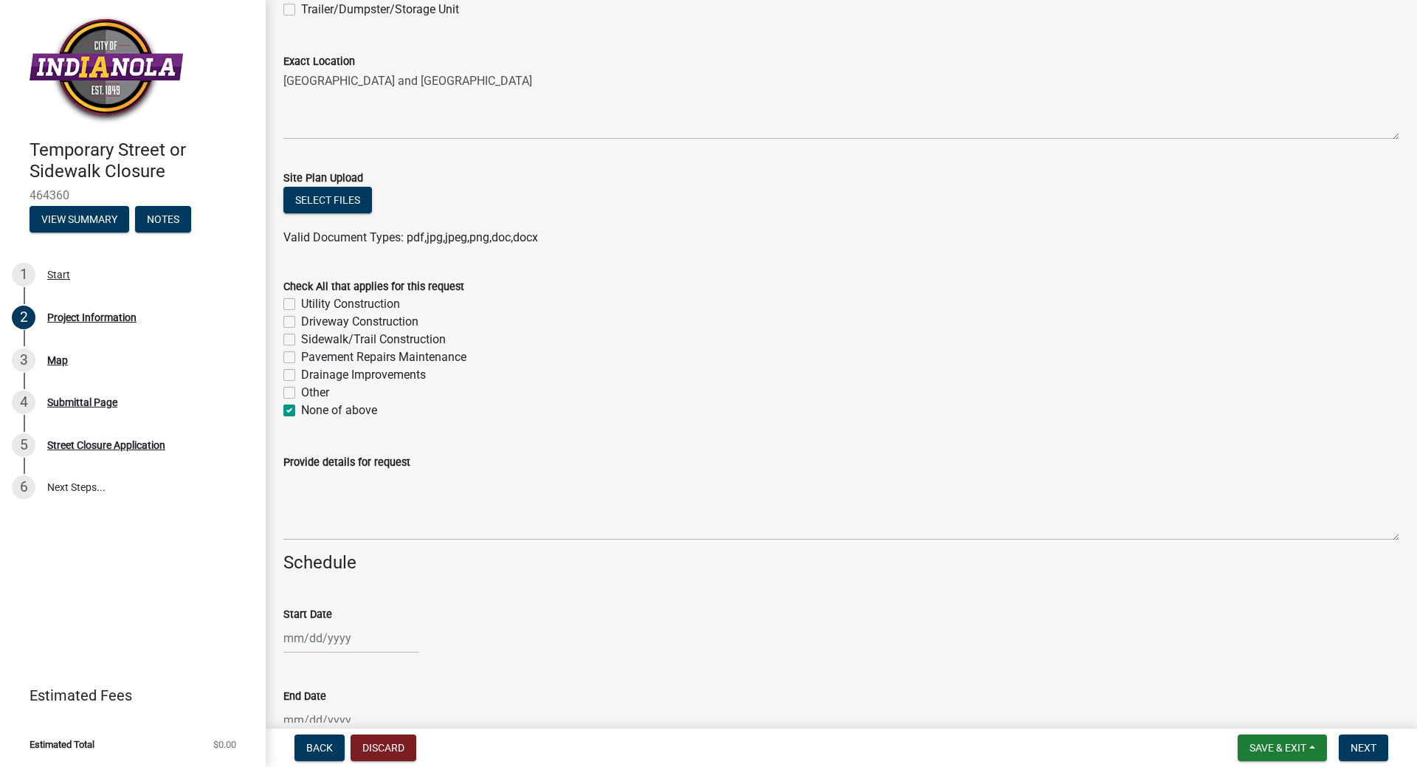
scroll to position [959, 0]
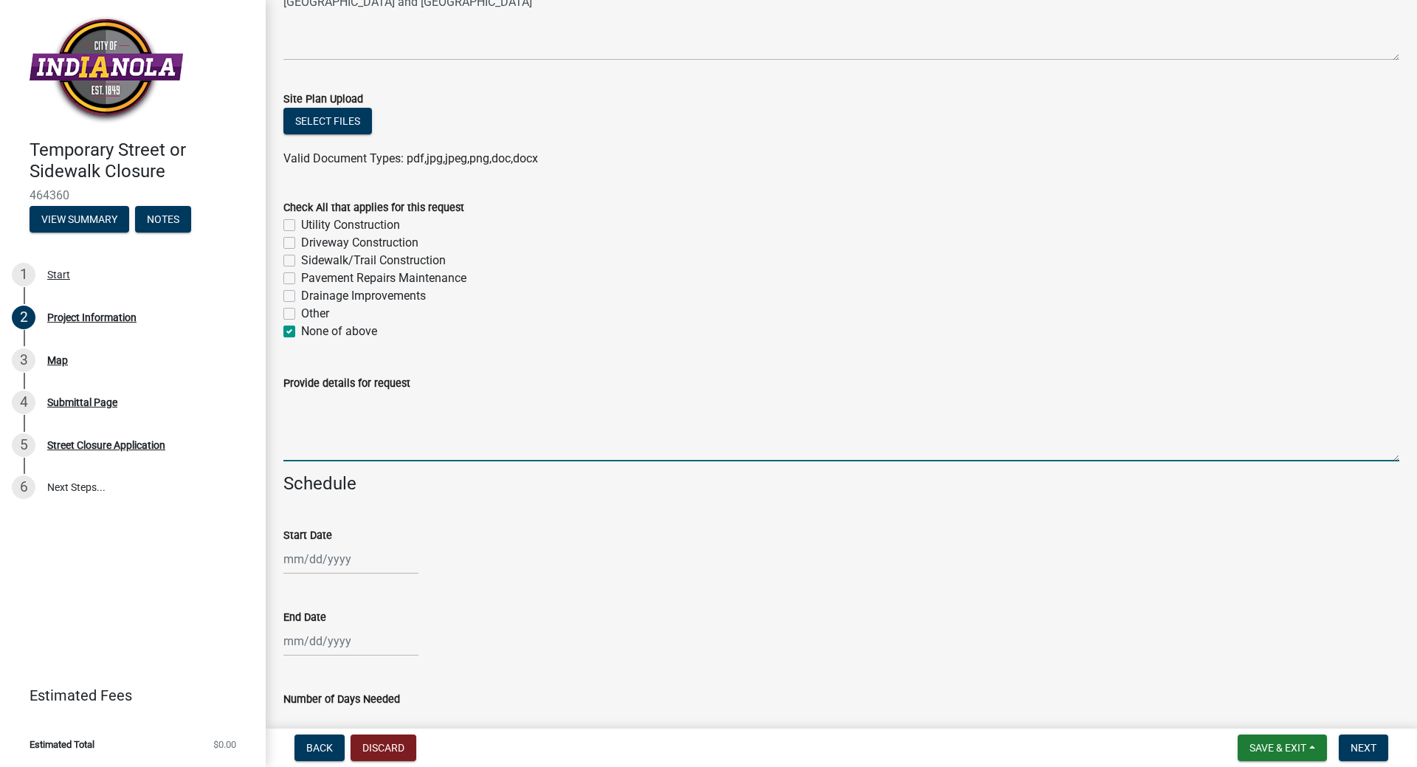
click at [318, 441] on textarea "Provide details for request" at bounding box center [841, 426] width 1116 height 69
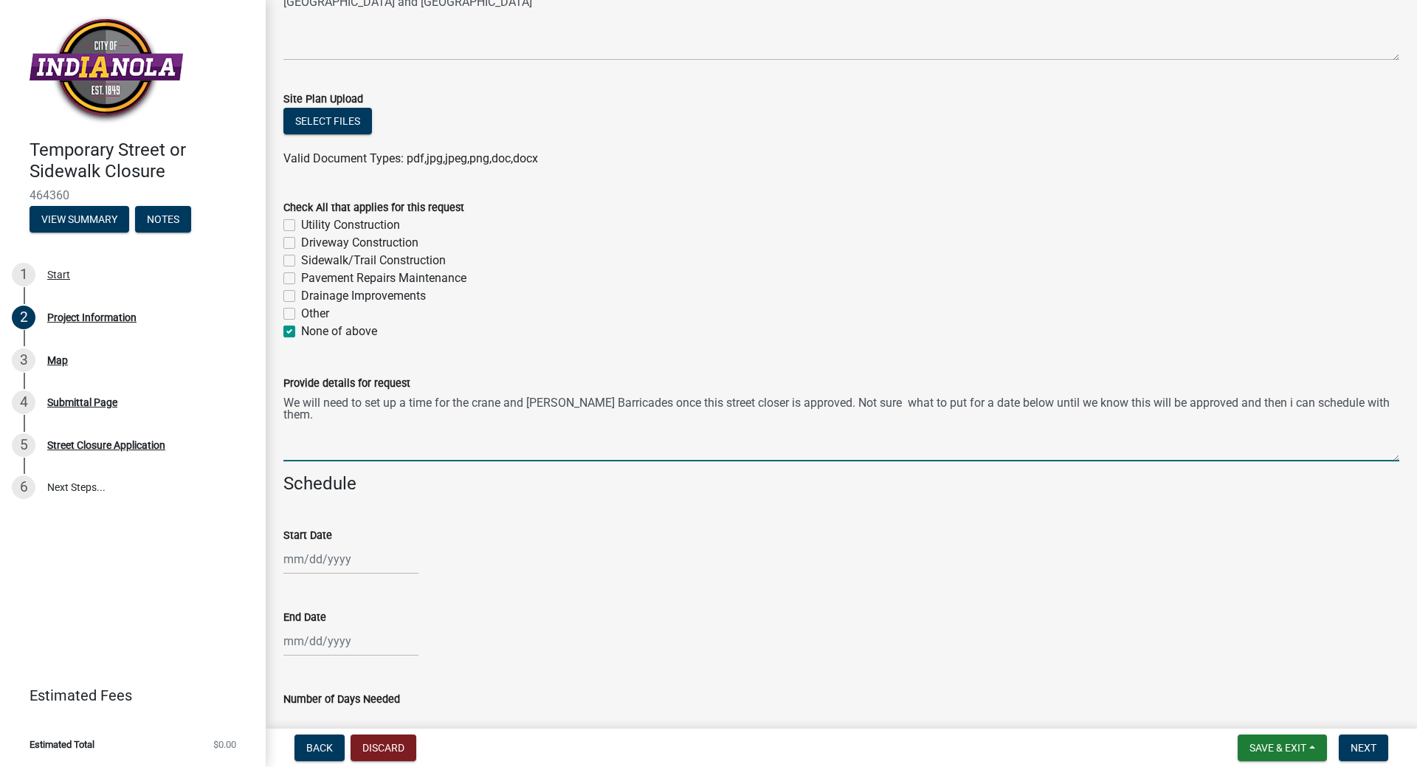
click at [1257, 399] on textarea "We will need to set up a time for the crane and [PERSON_NAME] Barricades once t…" at bounding box center [841, 426] width 1116 height 69
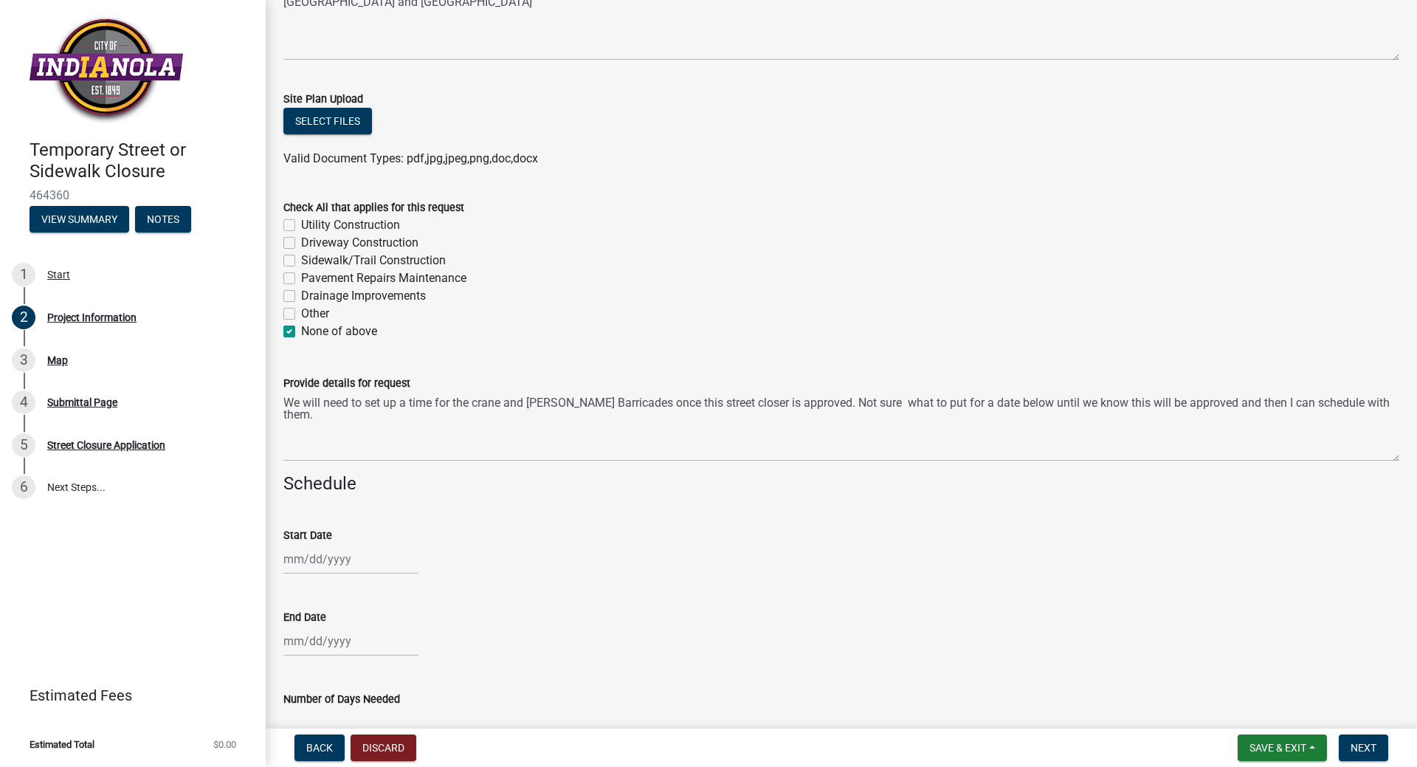
click at [1391, 401] on div "Provide details for request We will need to set up a time for the crane and [PE…" at bounding box center [841, 408] width 1138 height 108
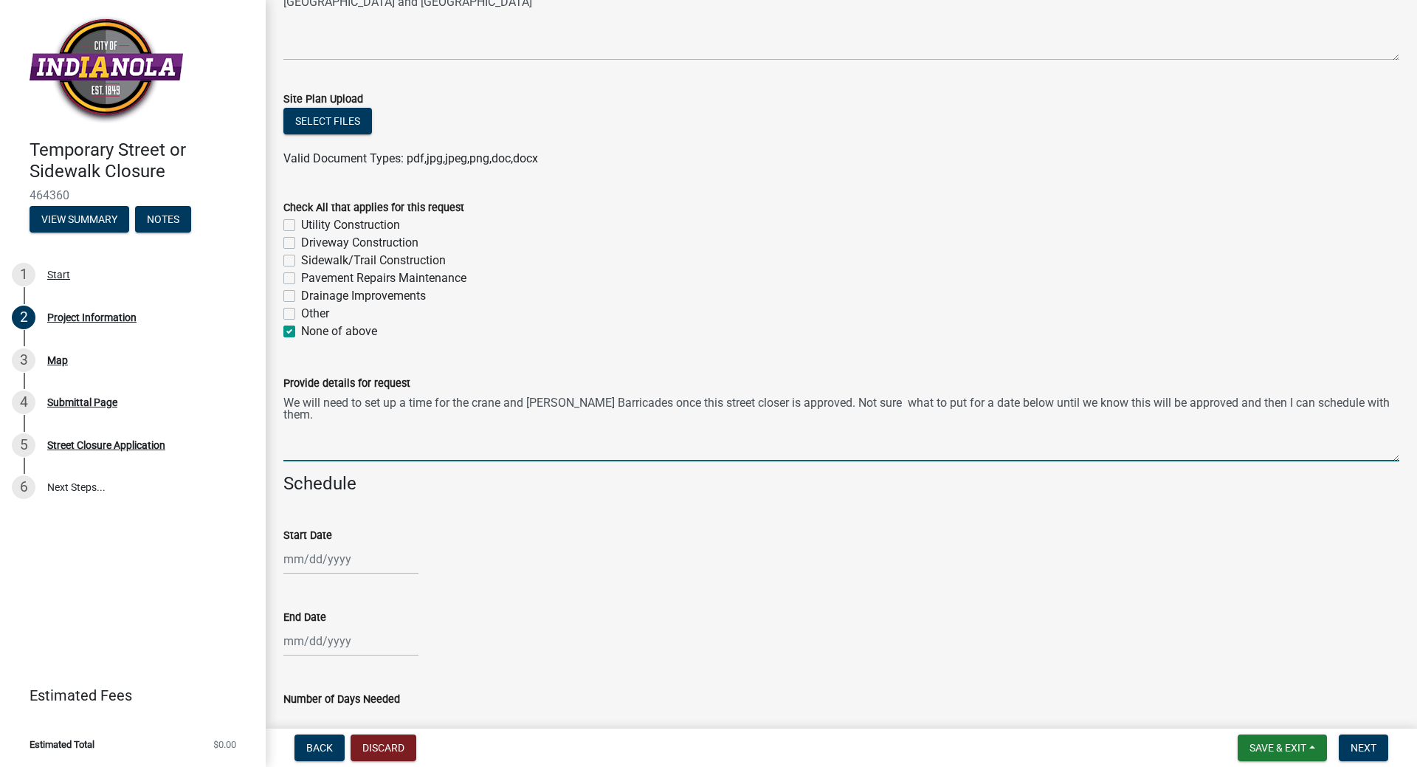
click at [868, 401] on textarea "We will need to set up a time for the crane and [PERSON_NAME] Barricades once t…" at bounding box center [841, 426] width 1116 height 69
type textarea "We will need to set up a time for the crane and [PERSON_NAME] Barricades once t…"
click at [301, 562] on div at bounding box center [350, 559] width 135 height 30
select select "8"
select select "2025"
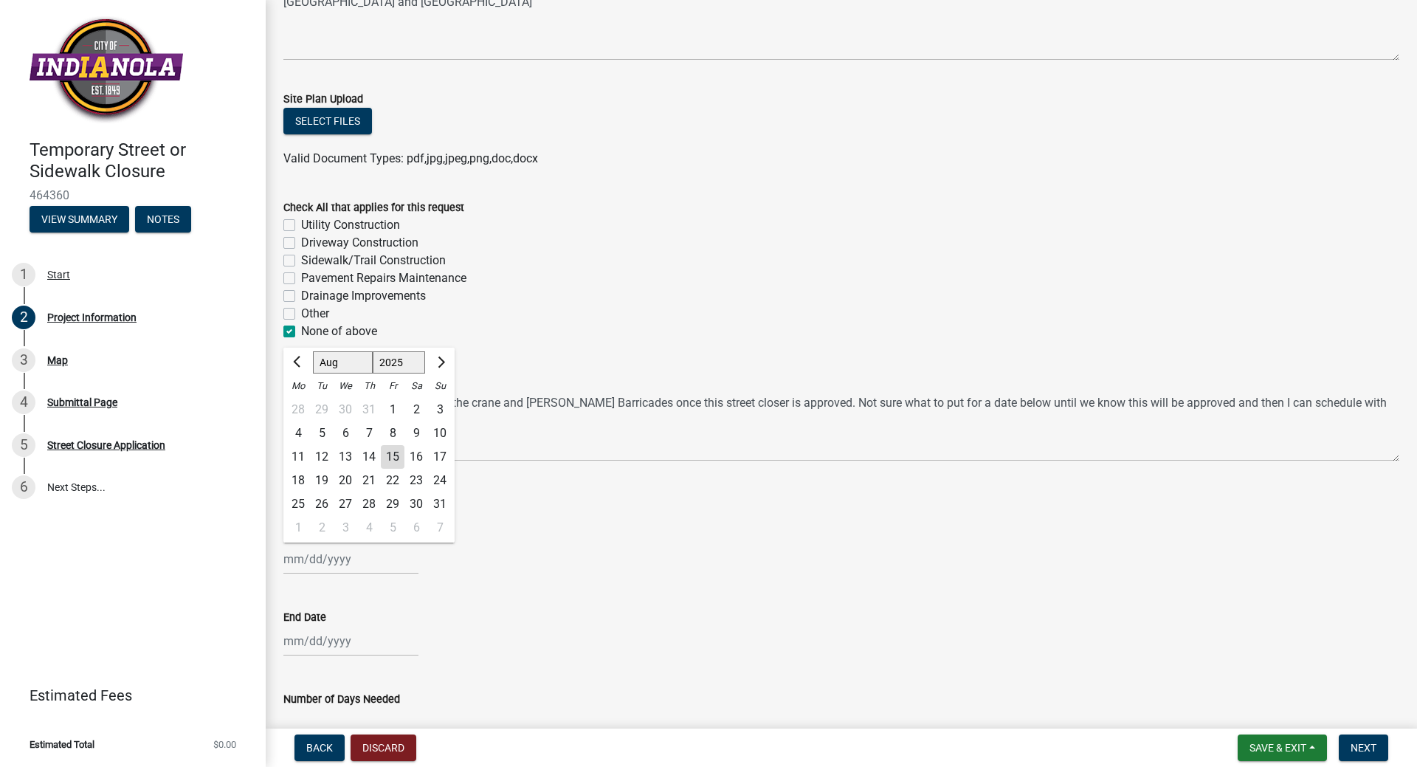
click at [347, 480] on div "20" at bounding box center [346, 481] width 24 height 24
type input "[DATE]"
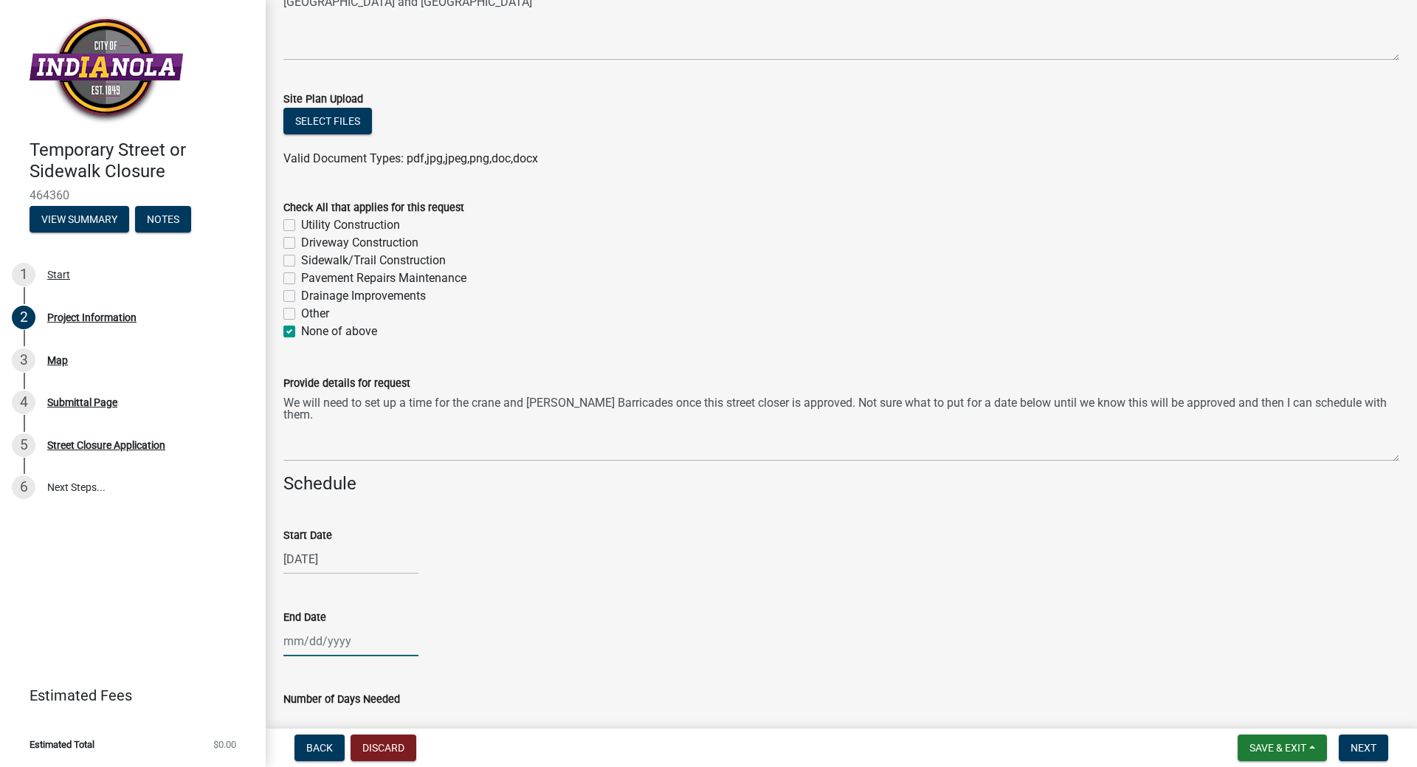
click at [303, 636] on div at bounding box center [350, 641] width 135 height 30
select select "8"
select select "2025"
click at [352, 559] on div "20" at bounding box center [346, 563] width 24 height 24
type input "[DATE]"
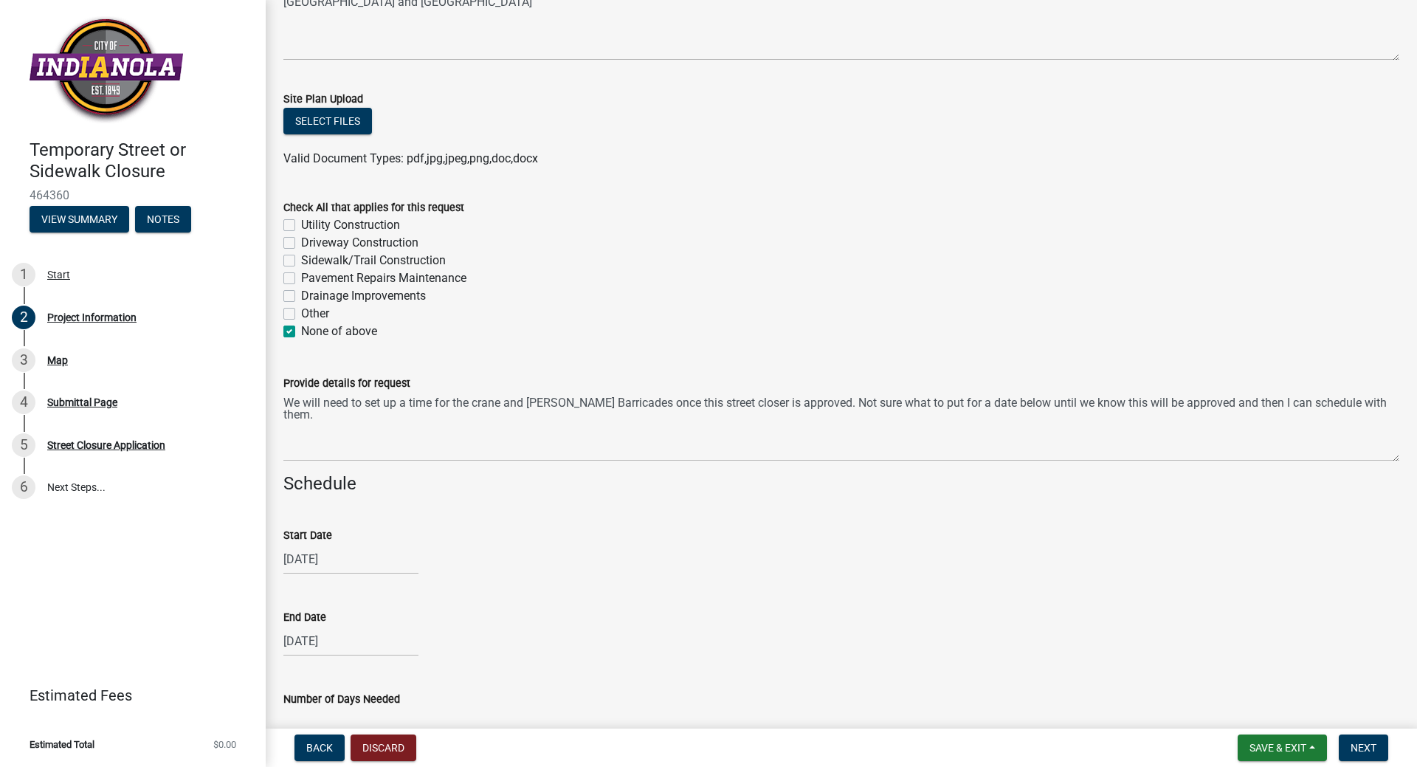
click at [1391, 405] on div "Provide details for request We will need to set up a time for the crane and [PE…" at bounding box center [841, 408] width 1138 height 108
click at [1391, 399] on div "Provide details for request We will need to set up a time for the crane and [PE…" at bounding box center [841, 408] width 1138 height 108
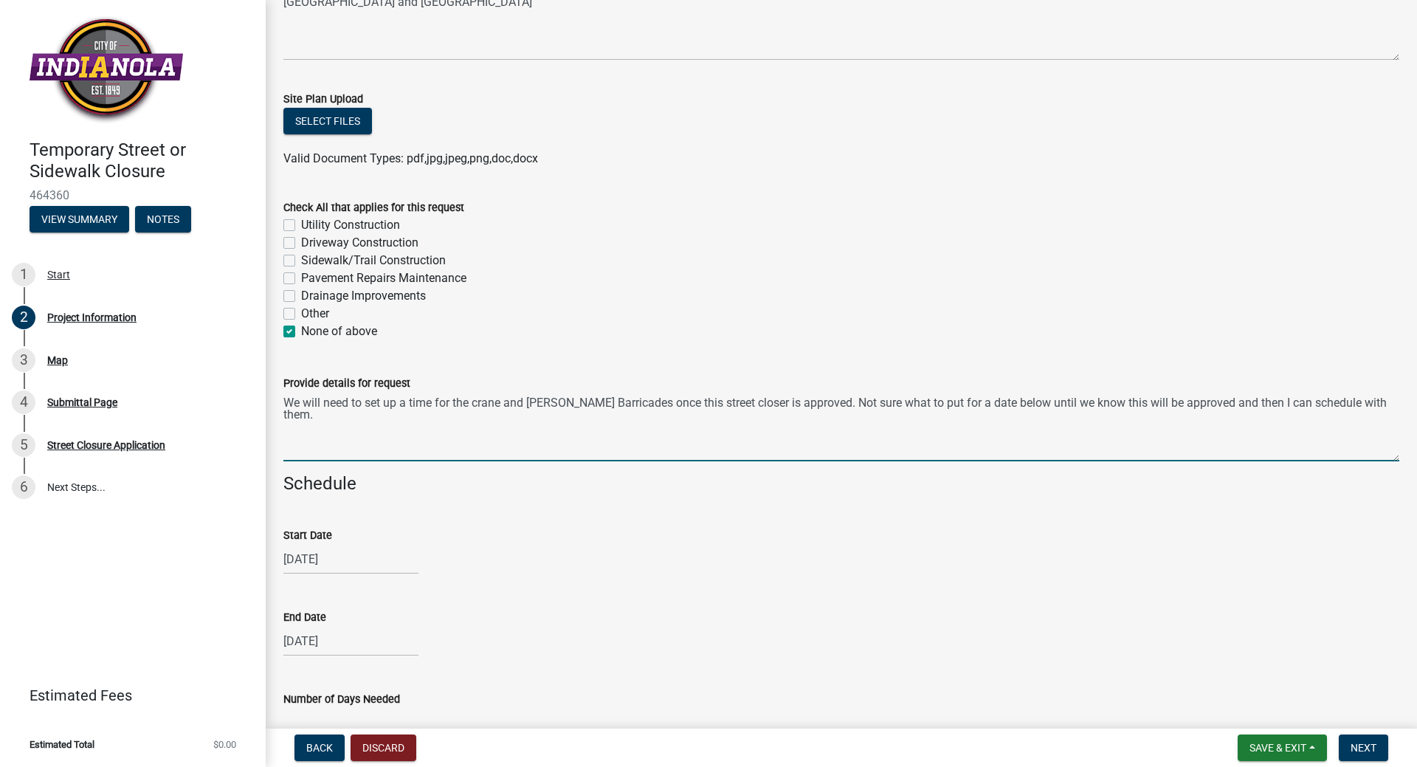
click at [297, 415] on textarea "We will need to set up a time for the crane and [PERSON_NAME] Barricades once t…" at bounding box center [841, 426] width 1116 height 69
click at [1384, 400] on textarea "We will need to set up a time for the crane and [PERSON_NAME] Barricades once t…" at bounding box center [841, 426] width 1116 height 69
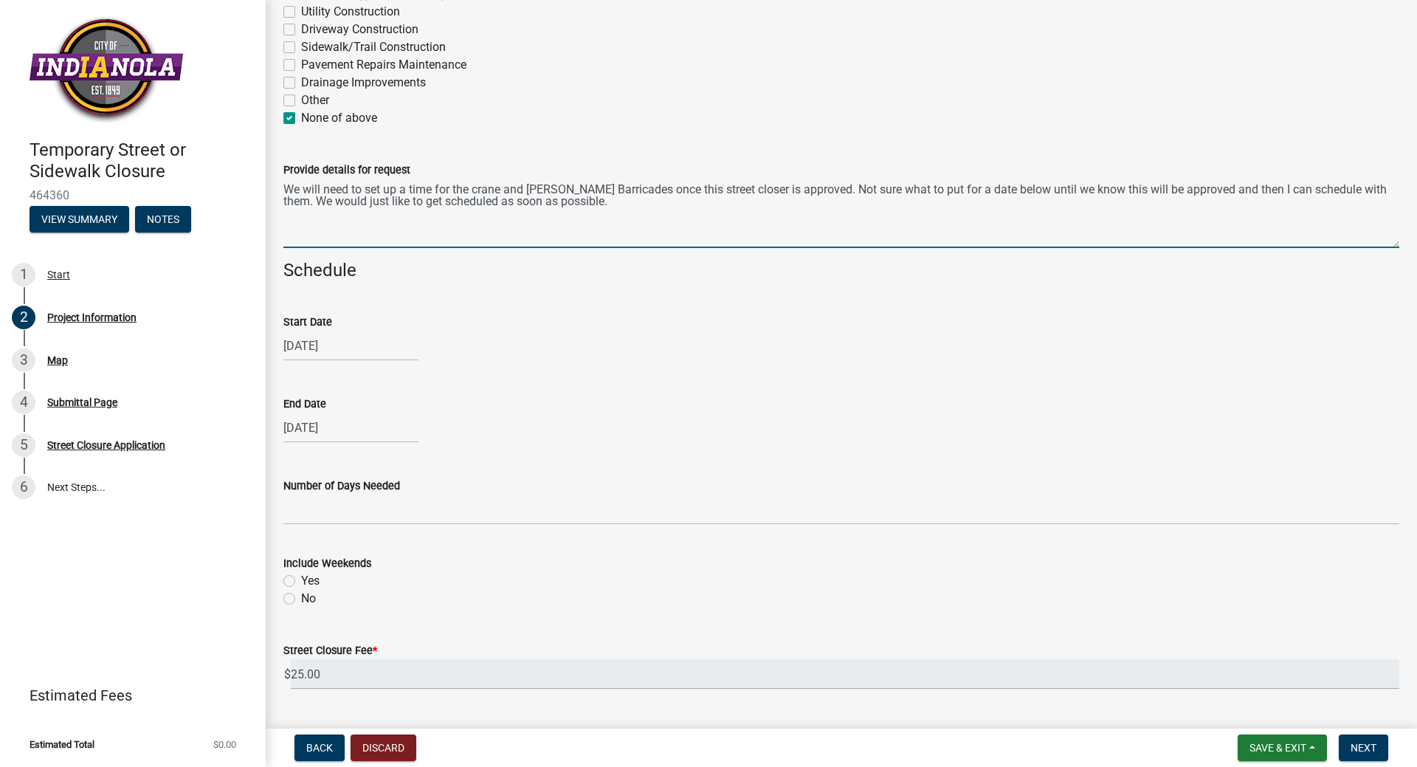
scroll to position [1181, 0]
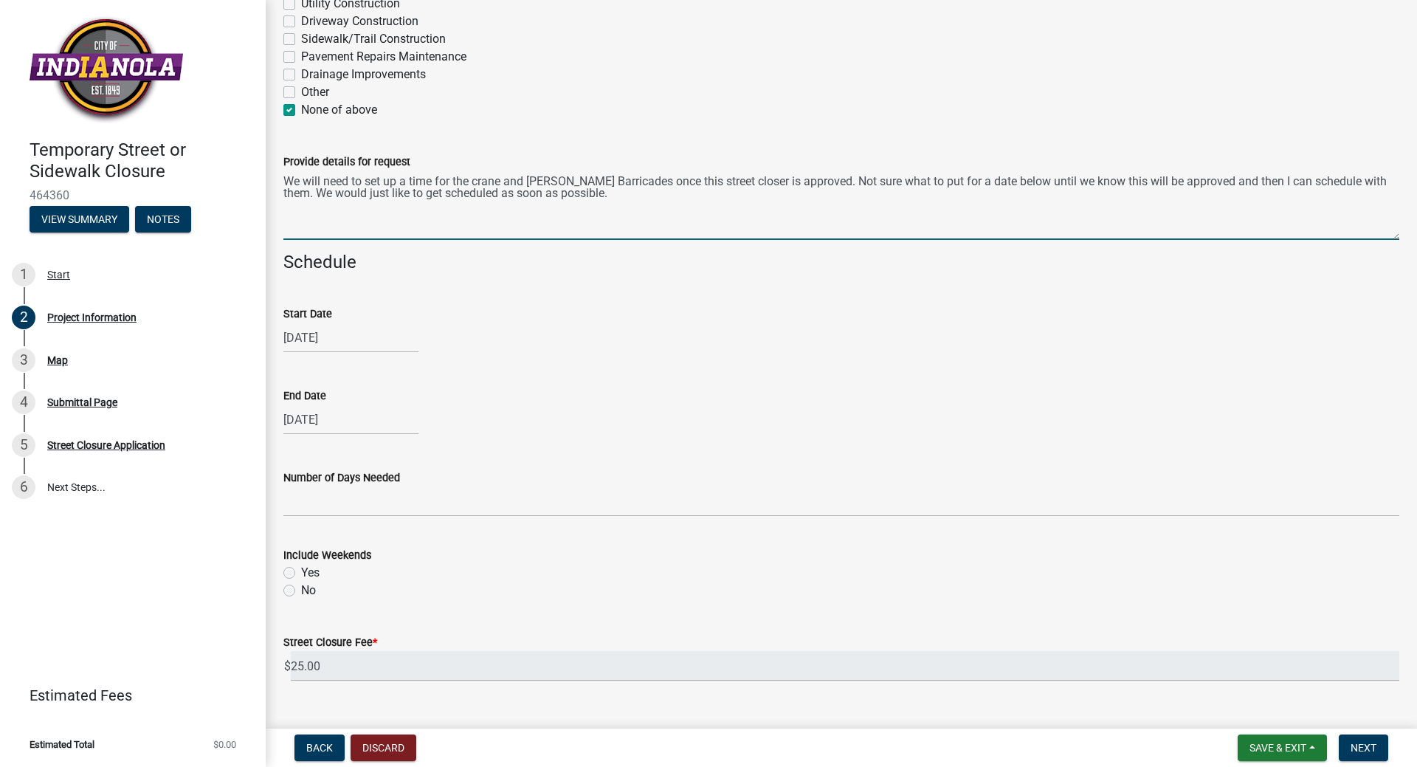
type textarea "We will need to set up a time for the crane and [PERSON_NAME] Barricades once t…"
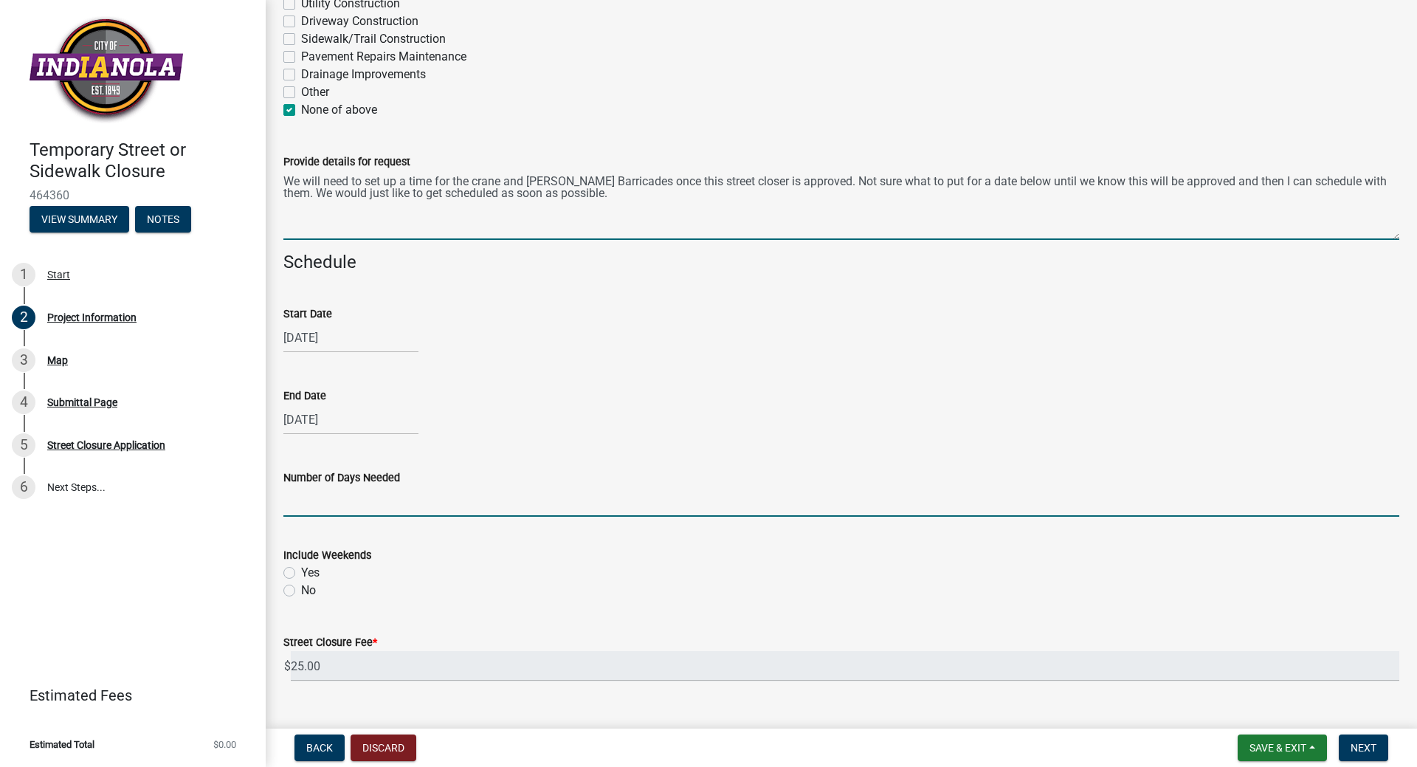
click at [352, 506] on input "Number of Days Needed" at bounding box center [841, 501] width 1116 height 30
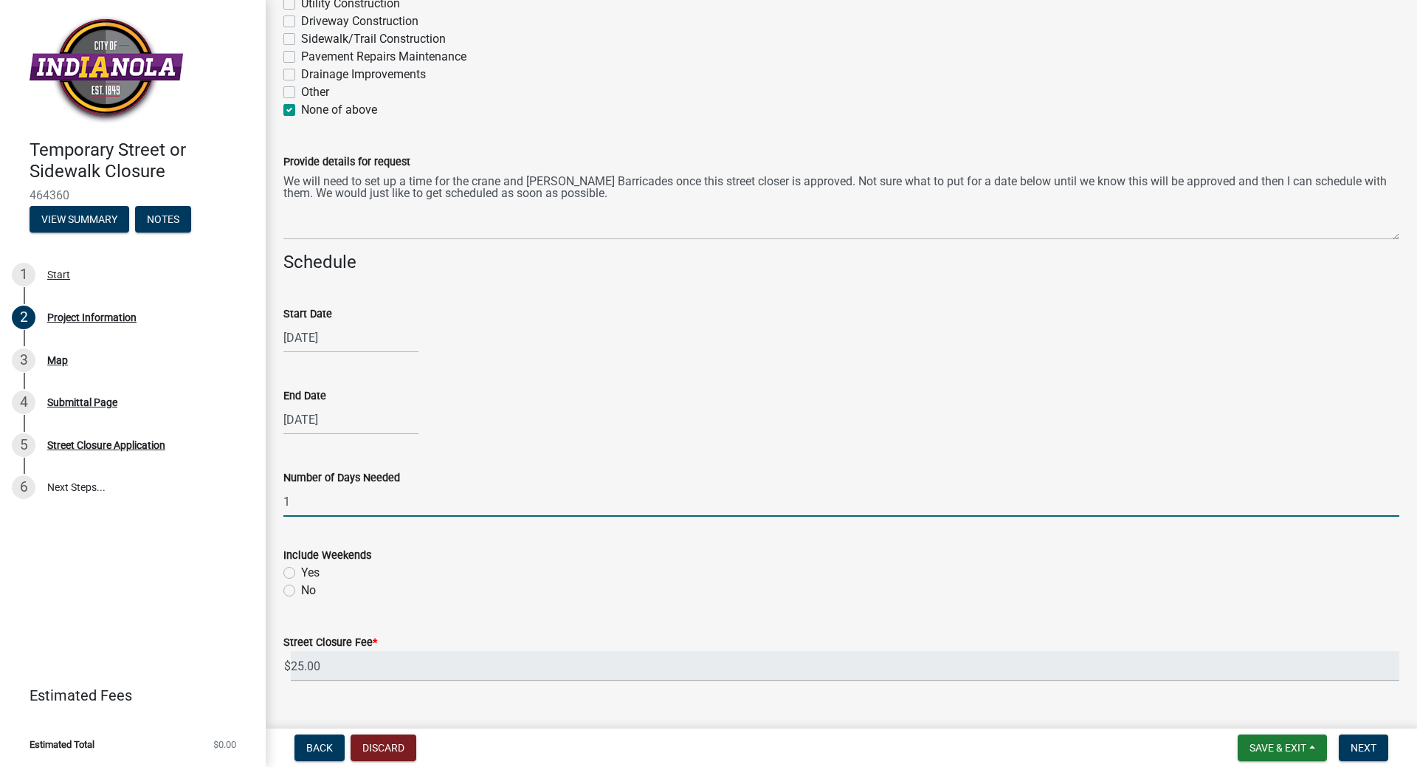
type input "1"
click at [301, 590] on label "No" at bounding box center [308, 591] width 15 height 18
click at [301, 590] on input "No" at bounding box center [306, 587] width 10 height 10
radio input "true"
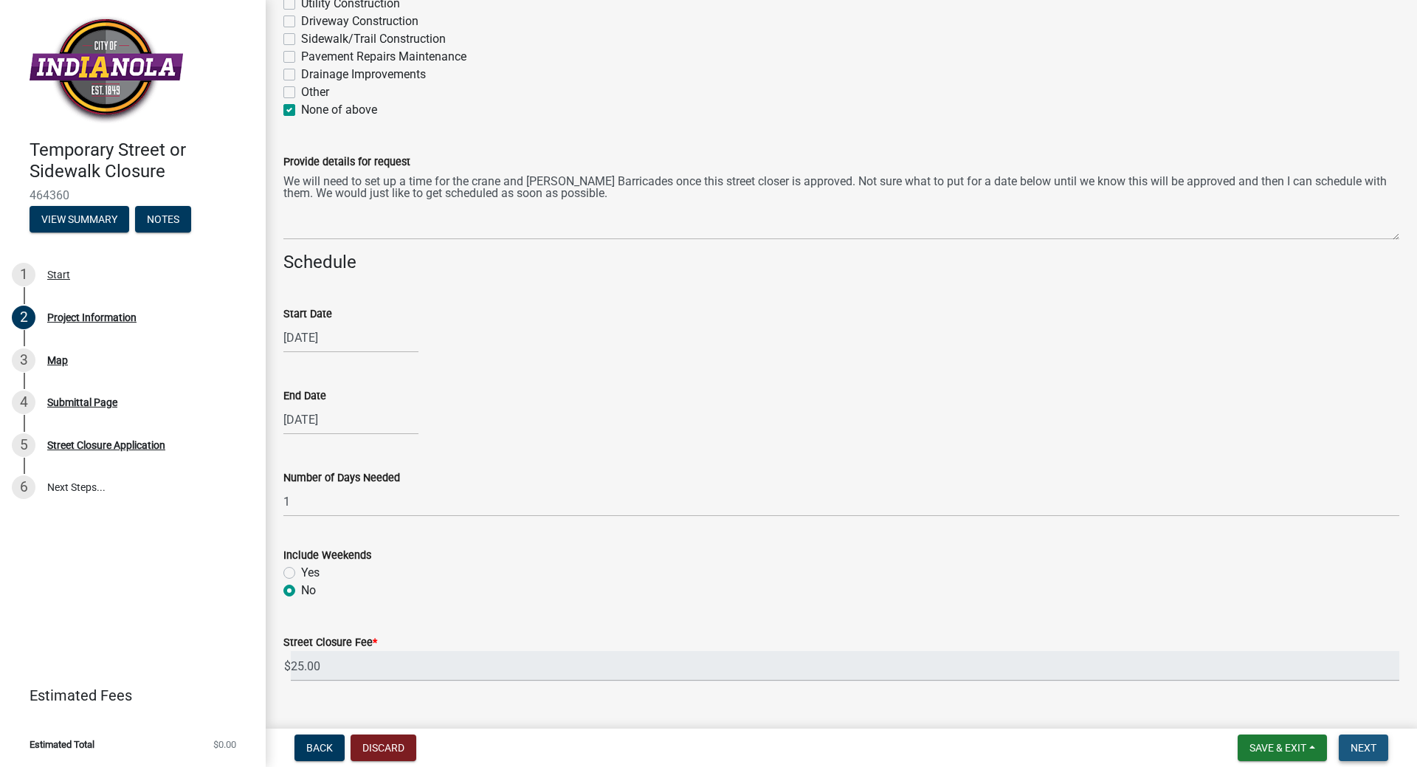
click at [1360, 742] on span "Next" at bounding box center [1364, 748] width 26 height 12
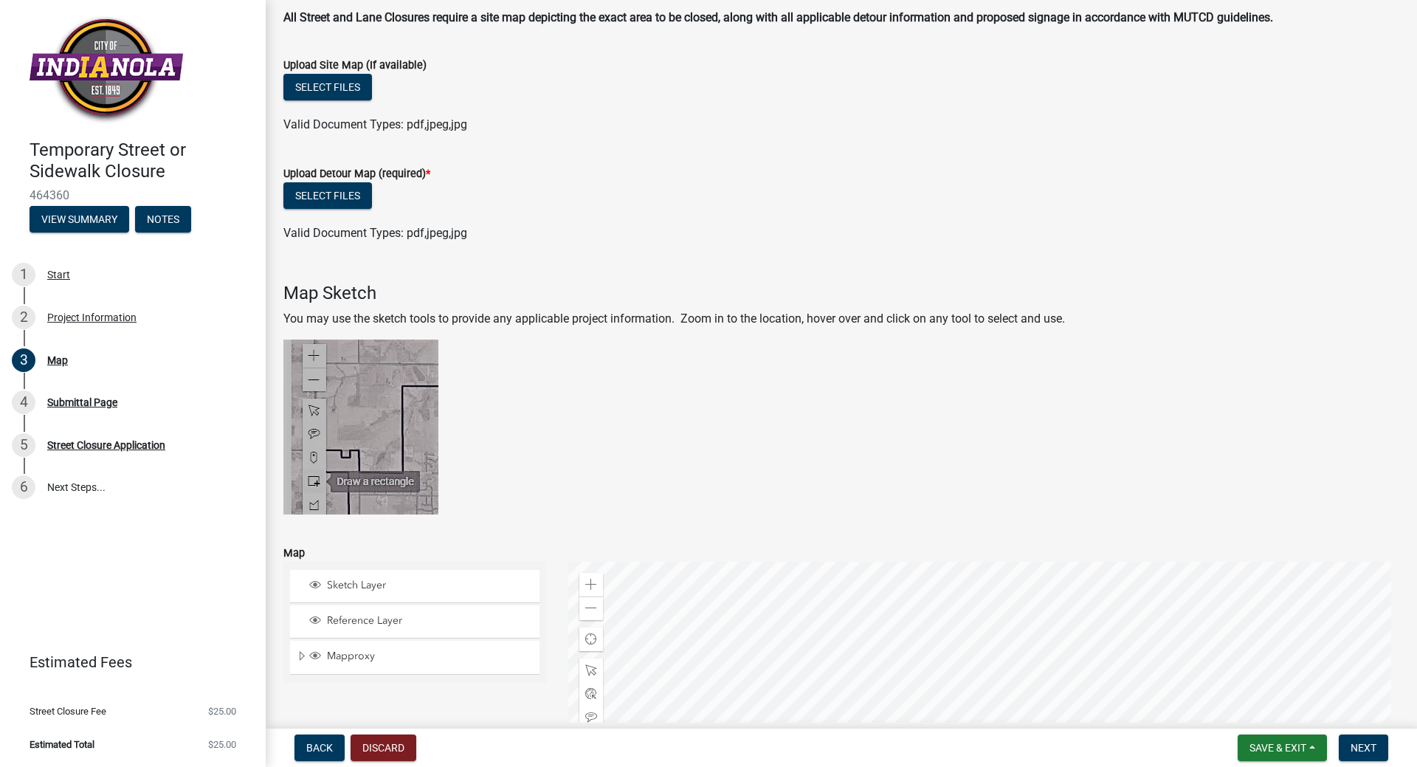
scroll to position [0, 0]
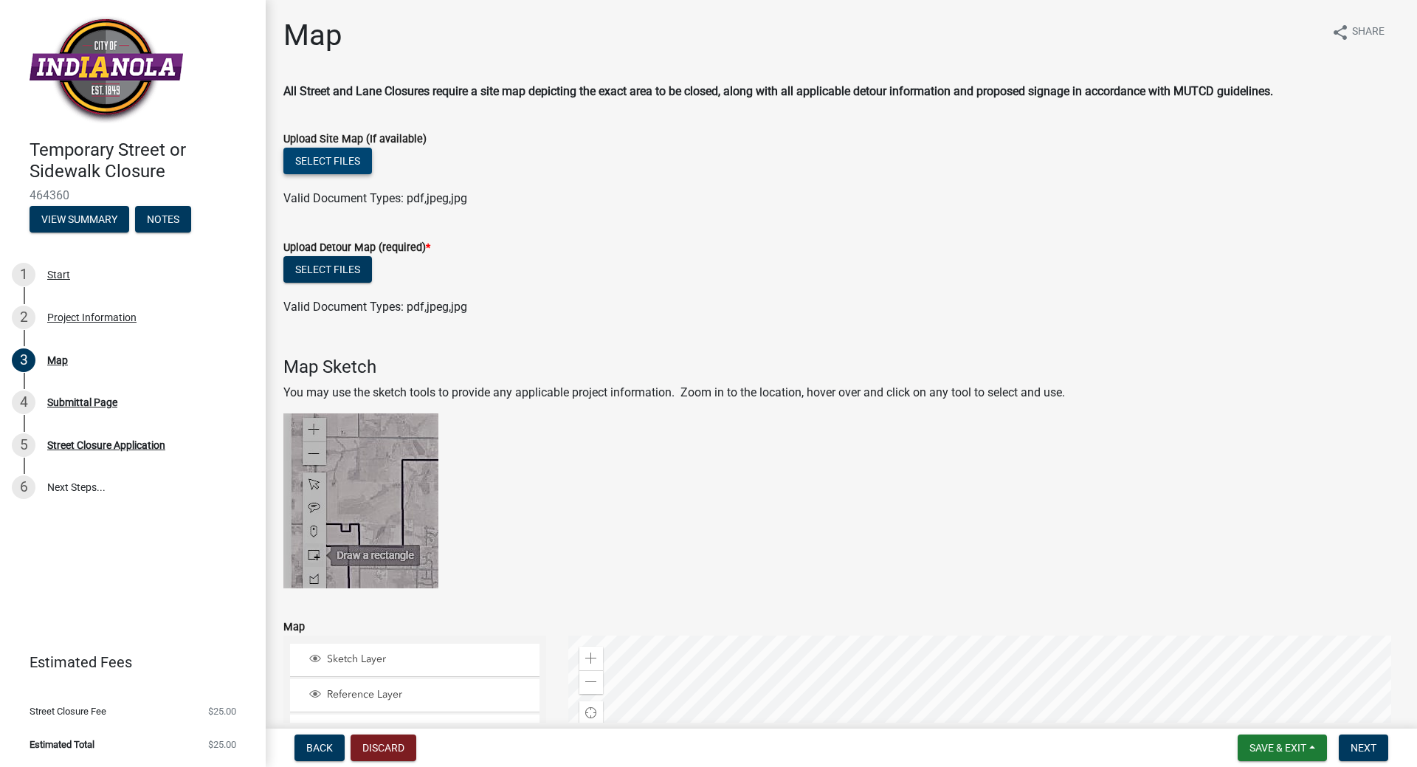
click at [354, 164] on button "Select files" at bounding box center [327, 161] width 89 height 27
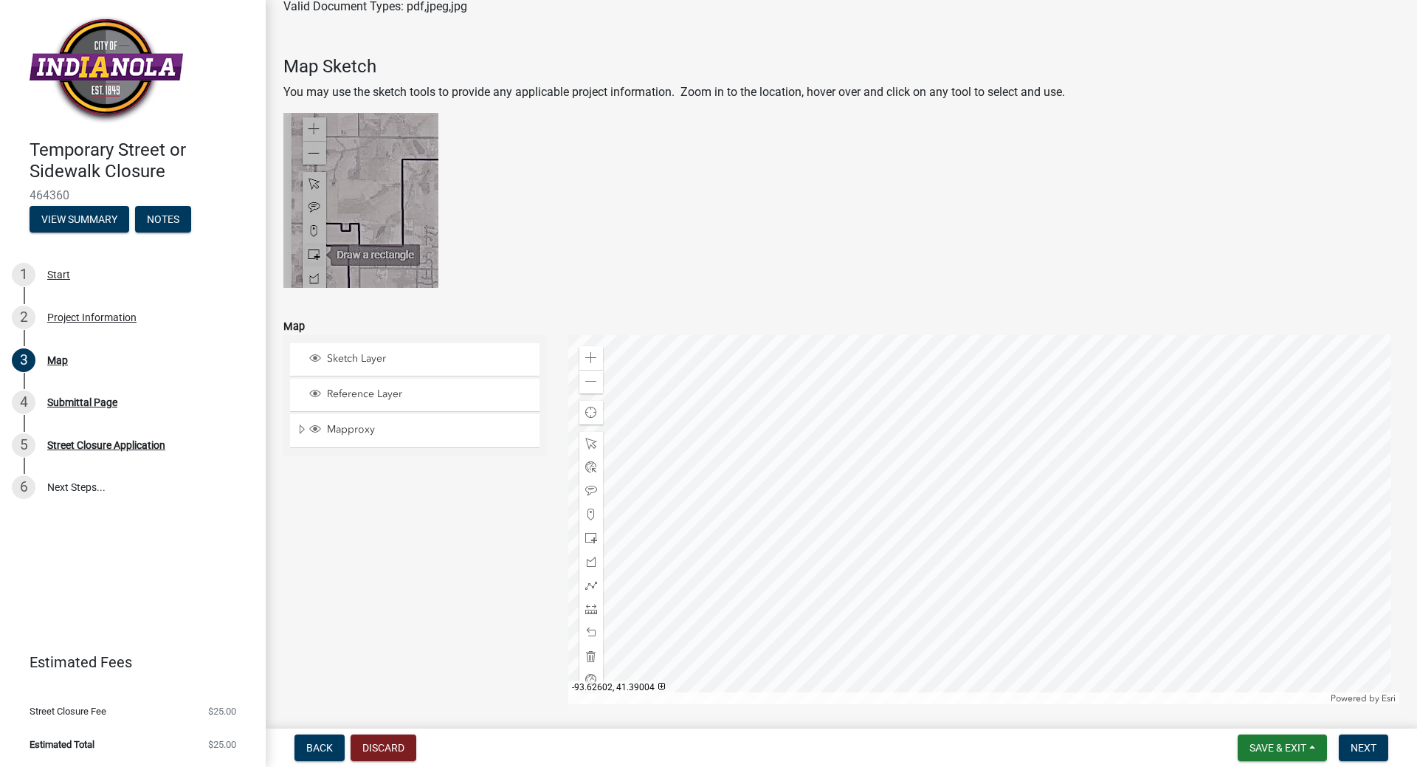
scroll to position [407, 0]
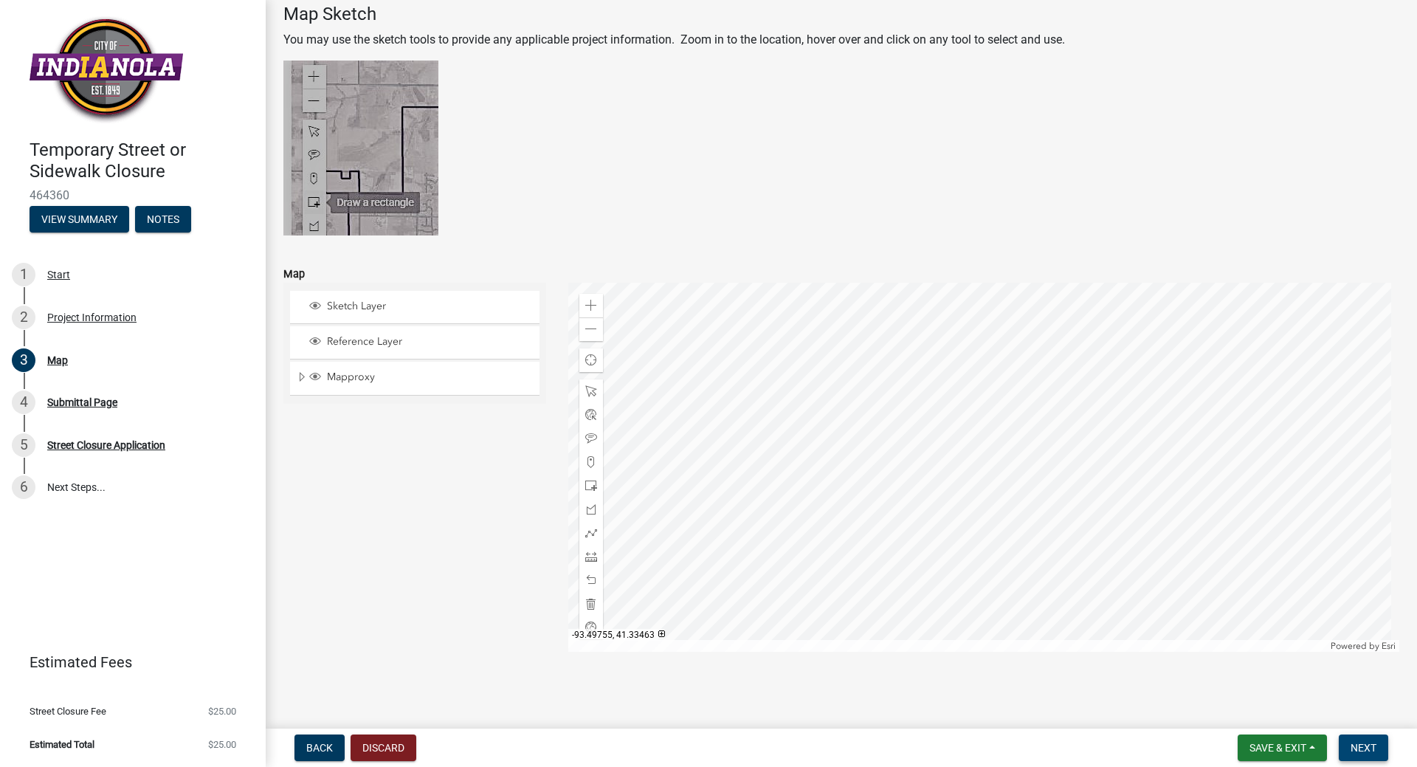
click at [1374, 746] on span "Next" at bounding box center [1364, 748] width 26 height 12
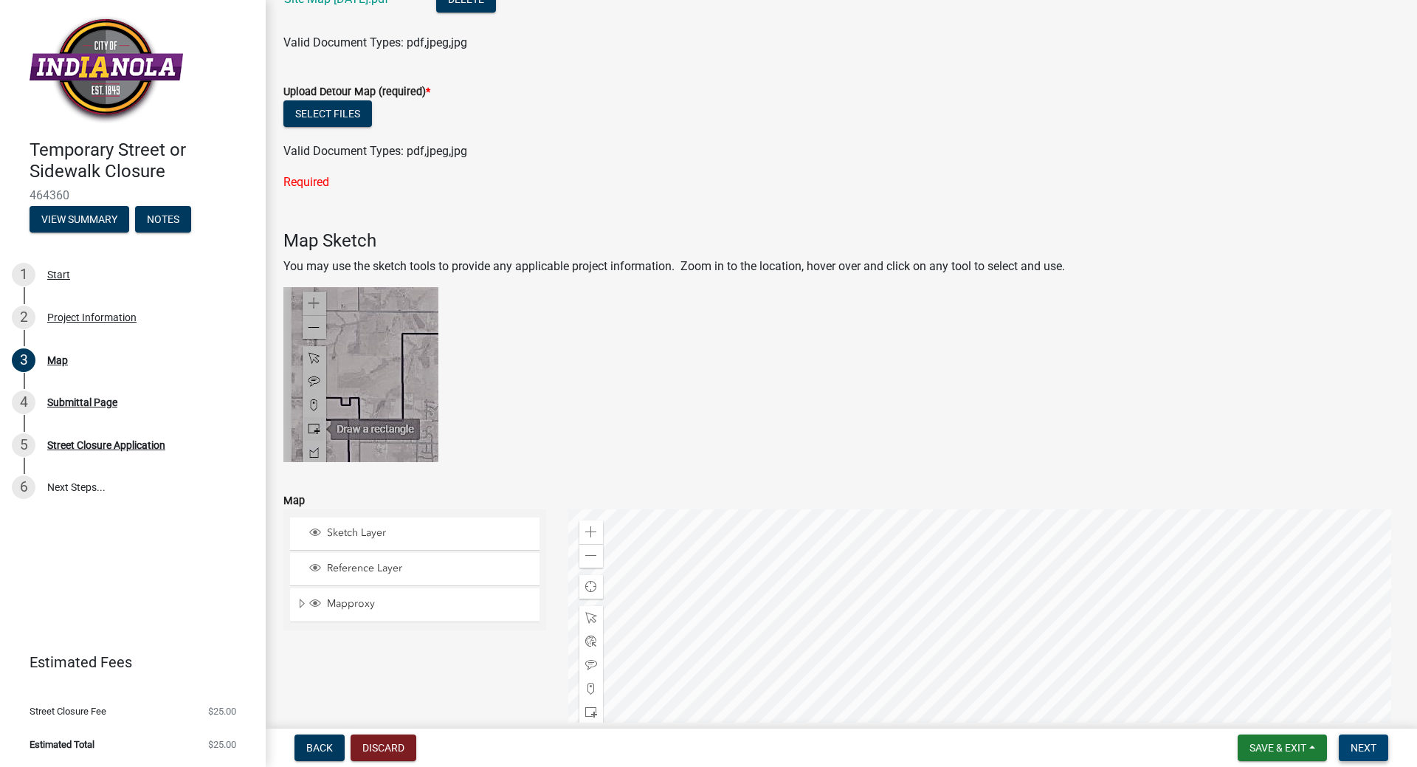
scroll to position [141, 0]
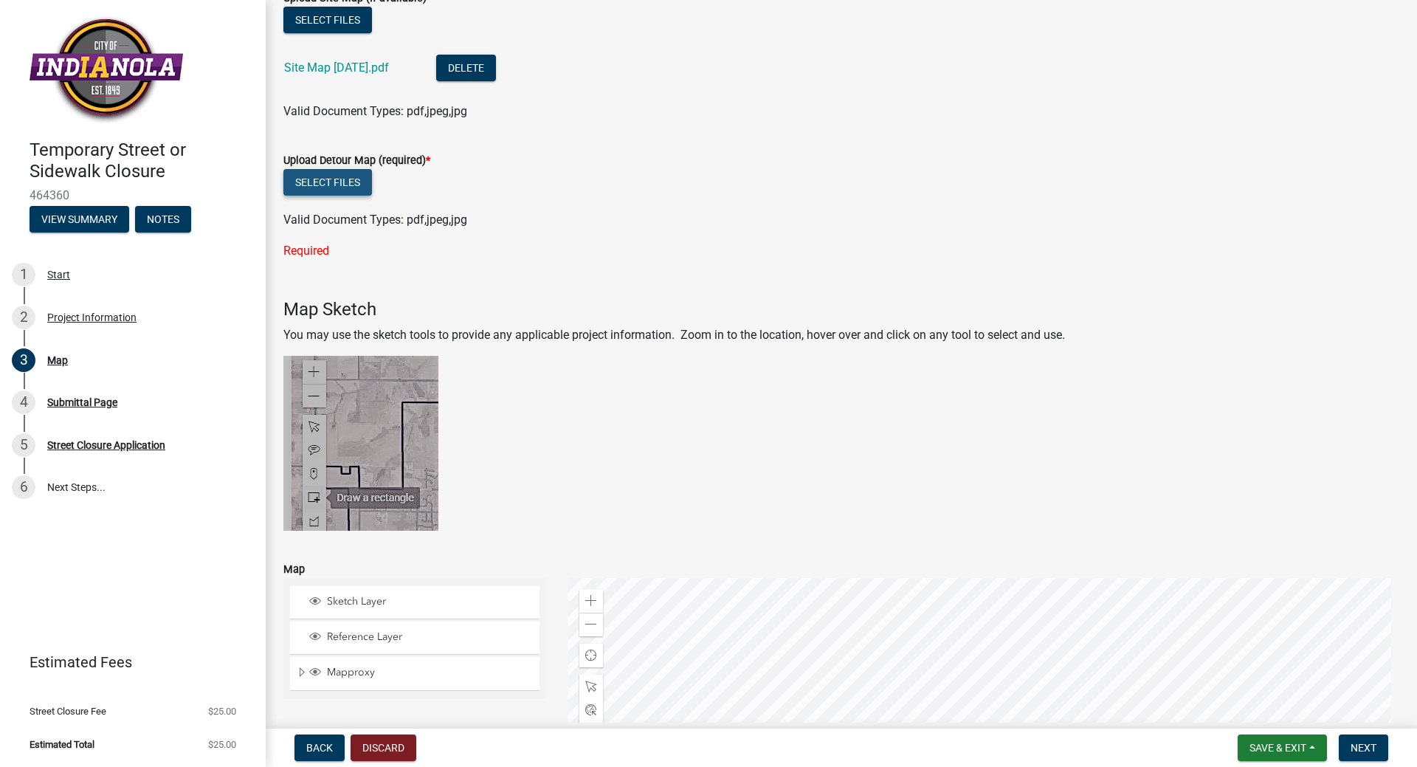
click at [336, 179] on button "Select files" at bounding box center [327, 182] width 89 height 27
click at [326, 182] on button "Select files" at bounding box center [327, 182] width 89 height 27
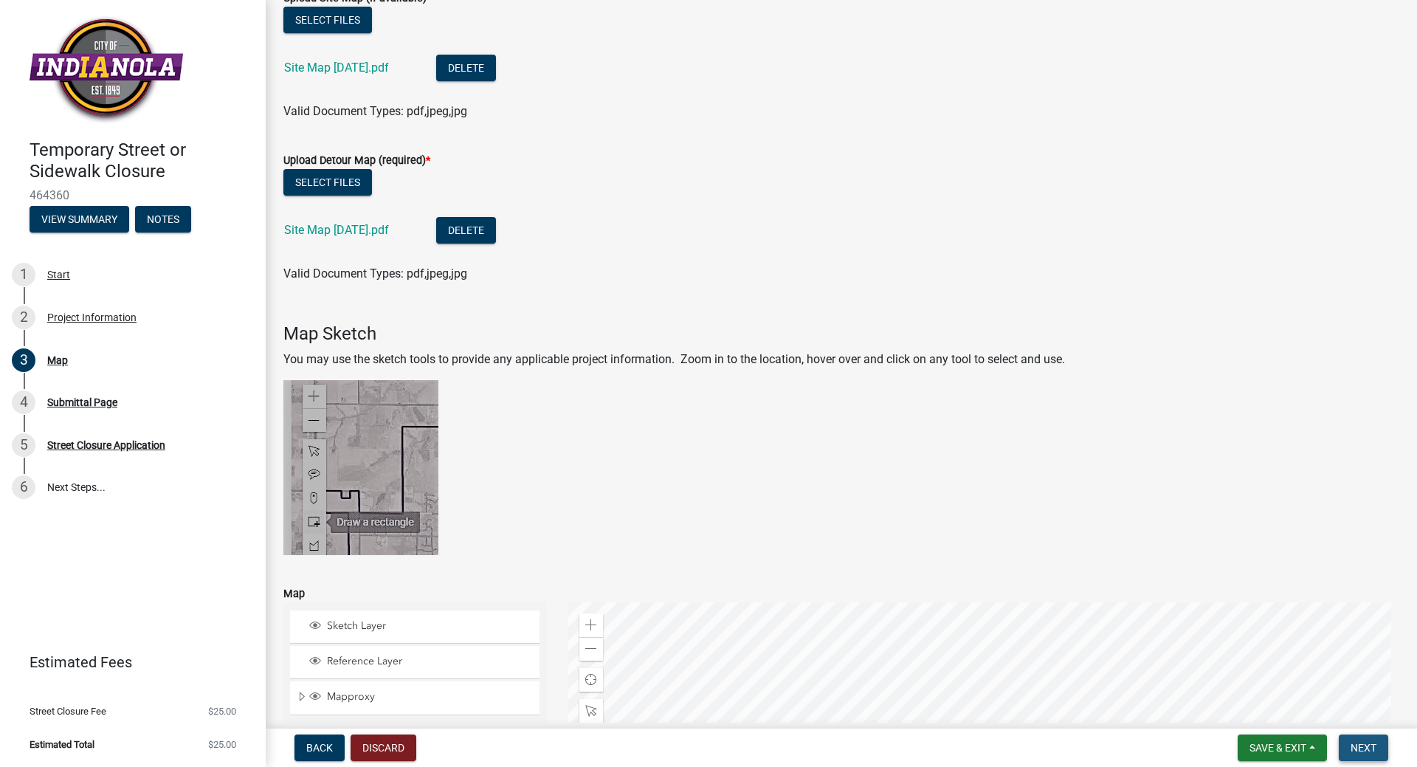
click at [1377, 745] on button "Next" at bounding box center [1363, 747] width 49 height 27
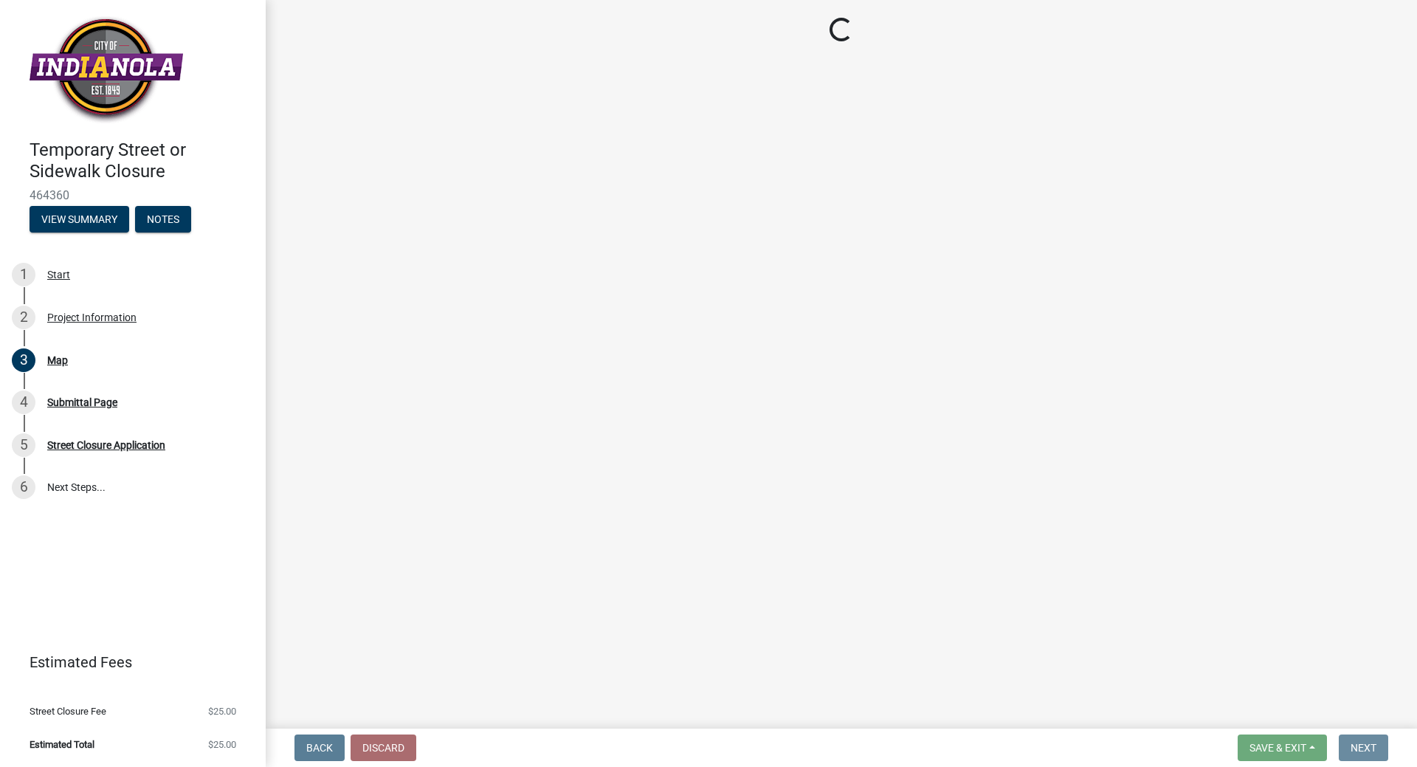
scroll to position [0, 0]
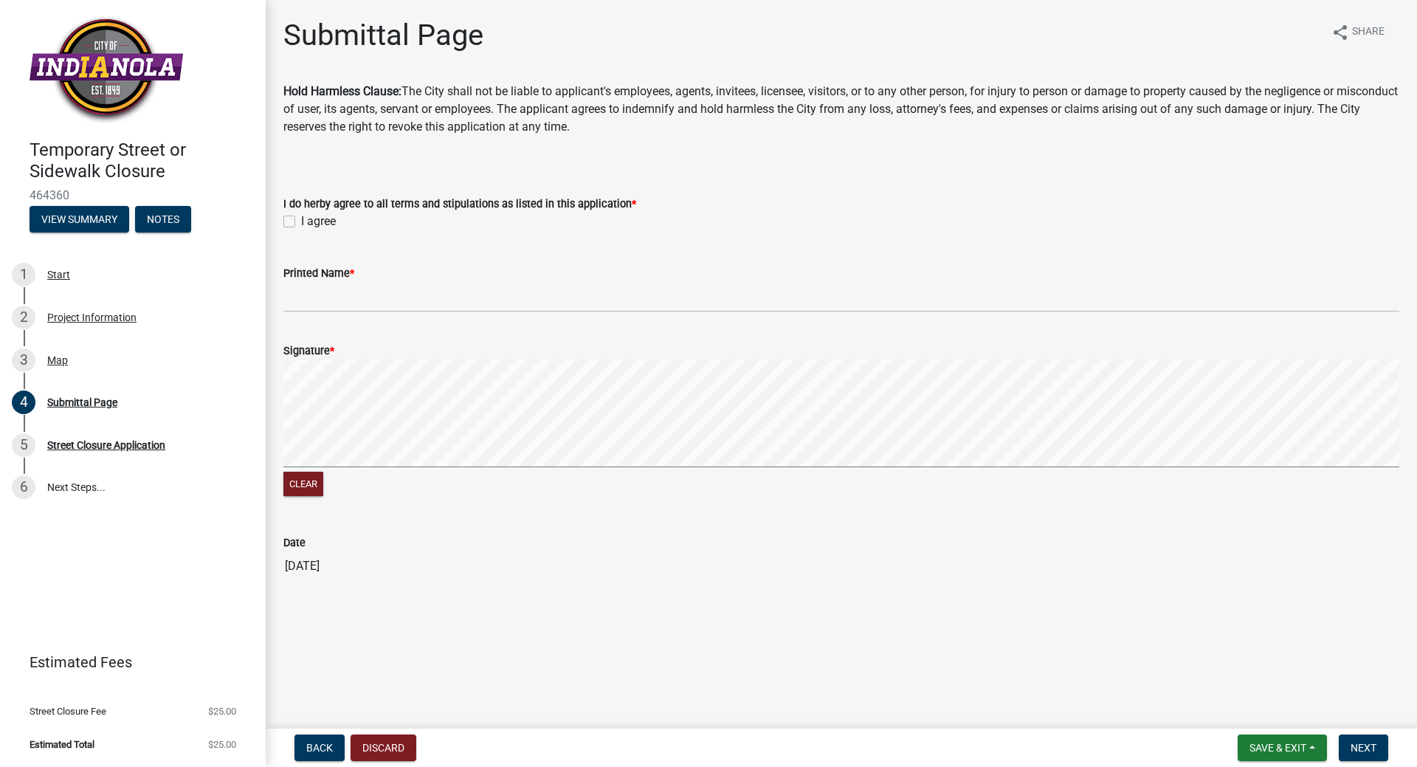
click at [301, 221] on label "I agree" at bounding box center [318, 222] width 35 height 18
click at [301, 221] on input "I agree" at bounding box center [306, 218] width 10 height 10
checkbox input "true"
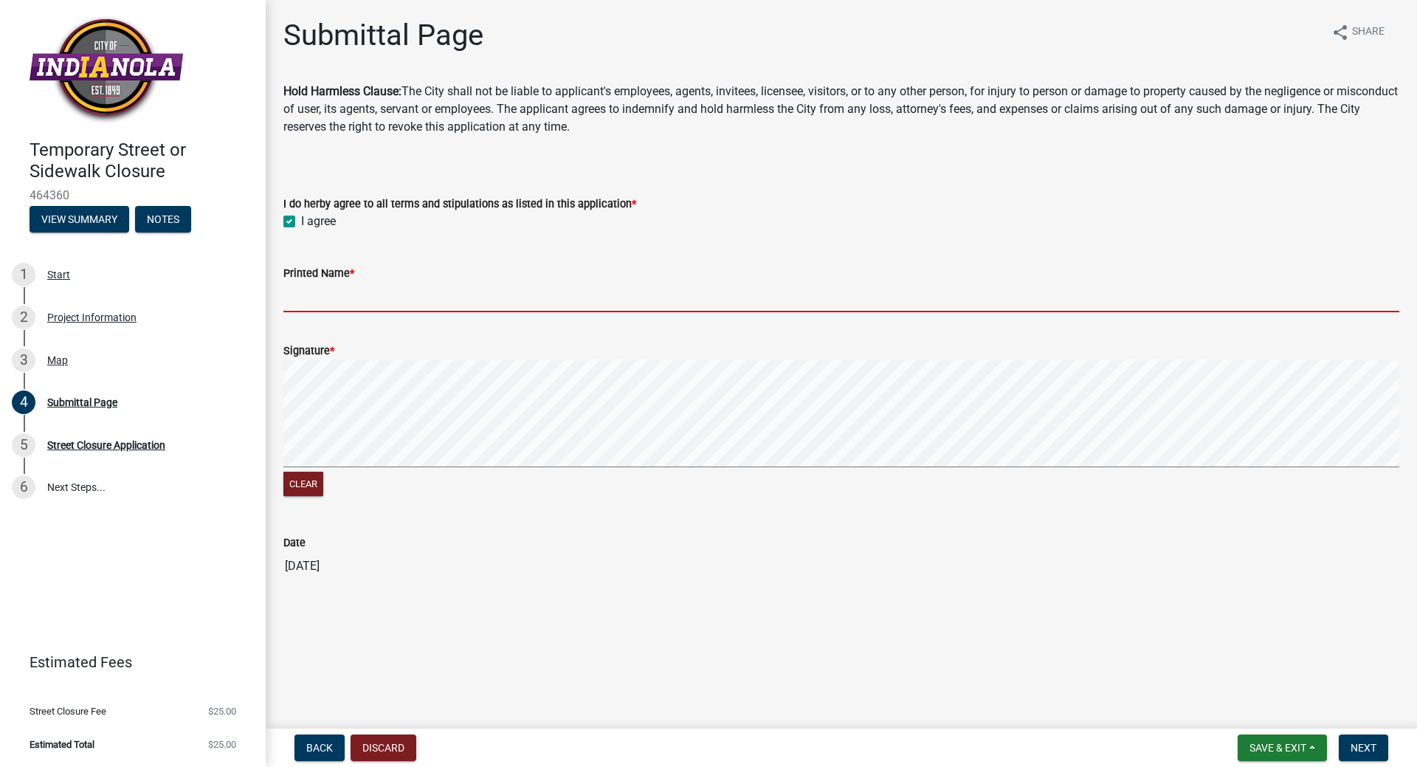
click at [308, 291] on input "Printed Name *" at bounding box center [841, 297] width 1116 height 30
type input "[PERSON_NAME]"
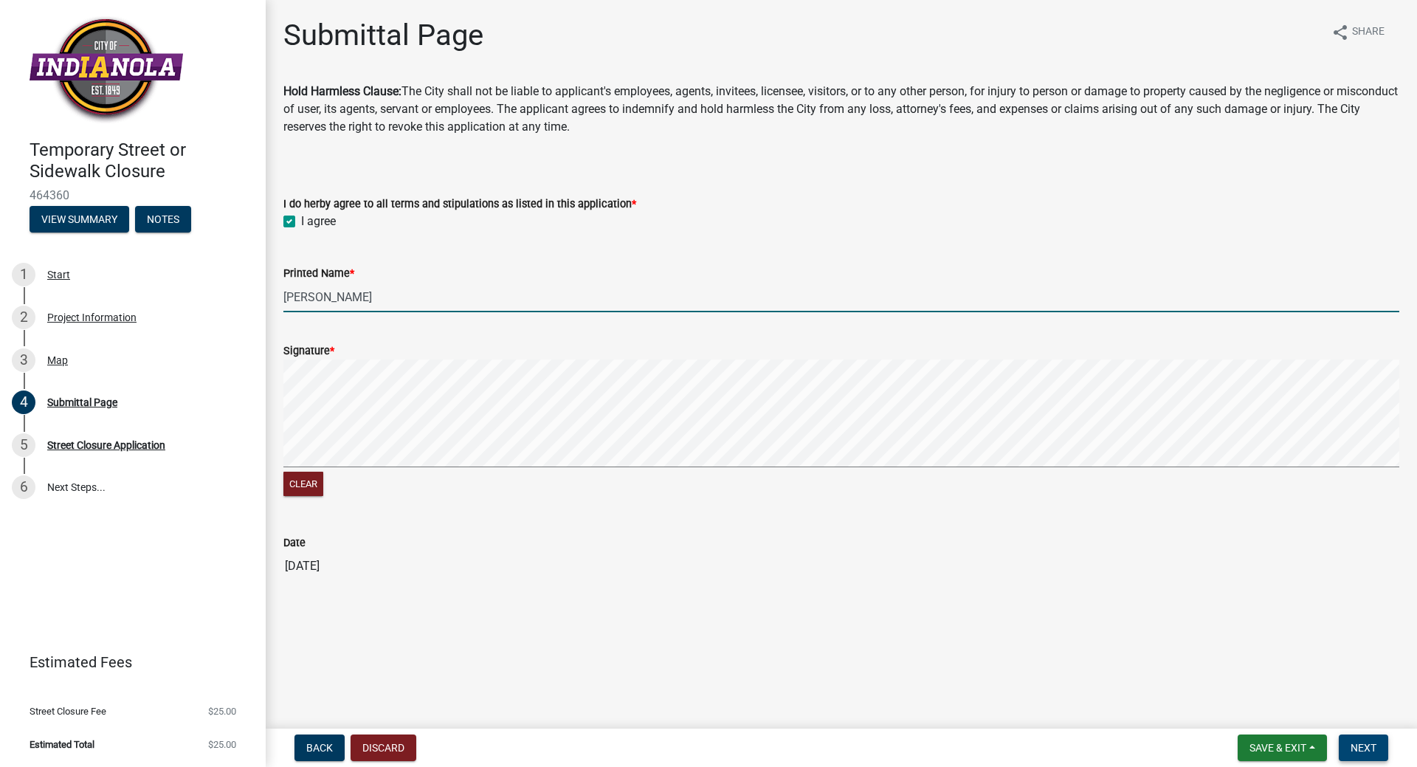
click at [1362, 749] on span "Next" at bounding box center [1364, 748] width 26 height 12
